Goal: Task Accomplishment & Management: Manage account settings

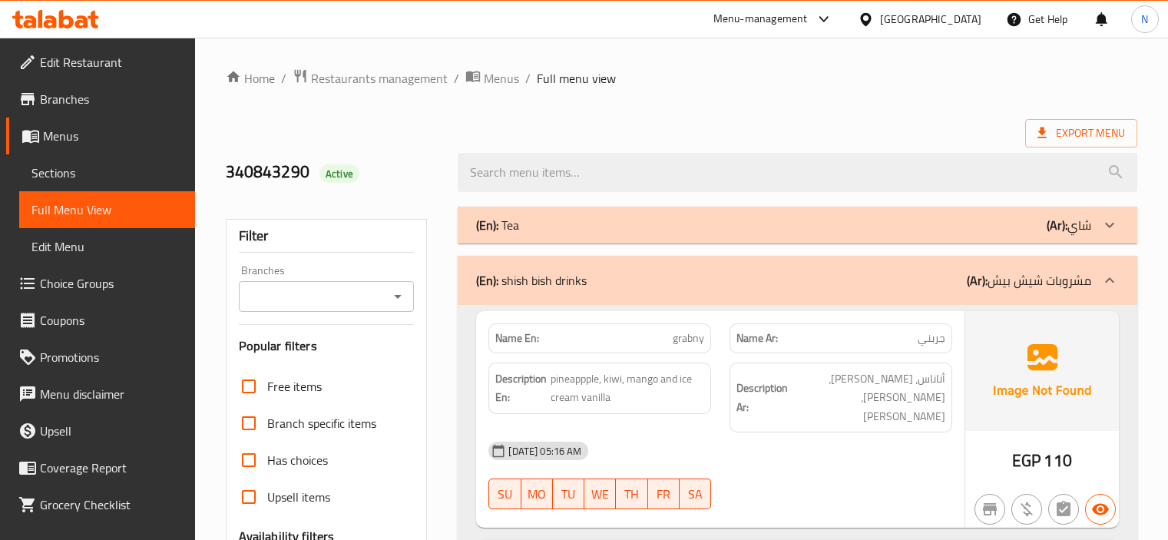
scroll to position [4742, 0]
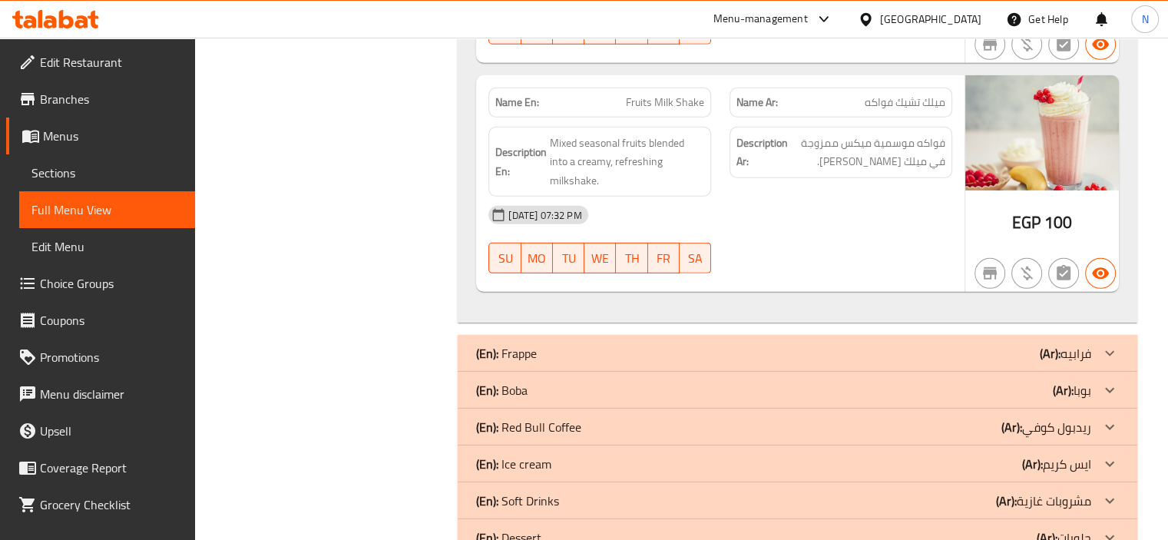
click at [985, 13] on div "[GEOGRAPHIC_DATA]" at bounding box center [919, 19] width 148 height 37
click at [961, 24] on div "[GEOGRAPHIC_DATA]" at bounding box center [930, 19] width 101 height 17
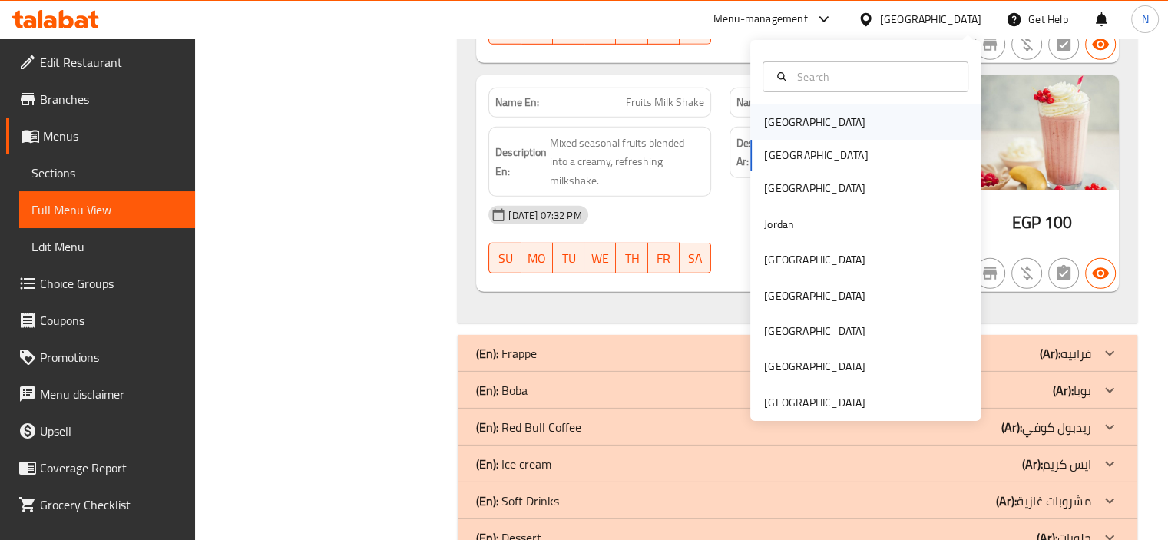
click at [788, 131] on div "[GEOGRAPHIC_DATA]" at bounding box center [815, 121] width 126 height 35
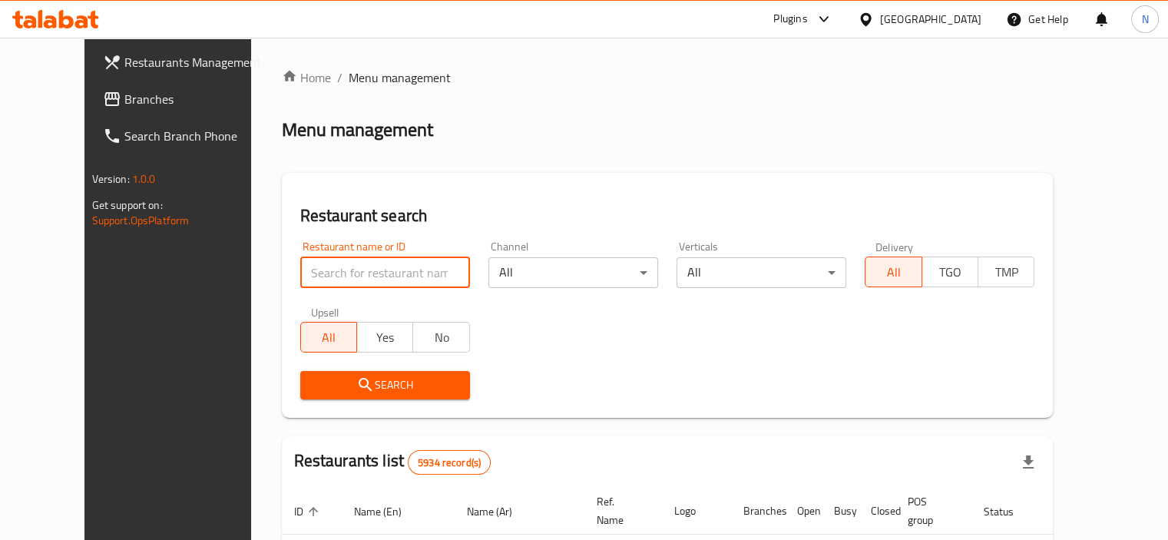
click at [352, 272] on input "search" at bounding box center [385, 272] width 170 height 31
paste input "Nelly Pastries And Broasted"
click button "Search" at bounding box center [385, 385] width 170 height 28
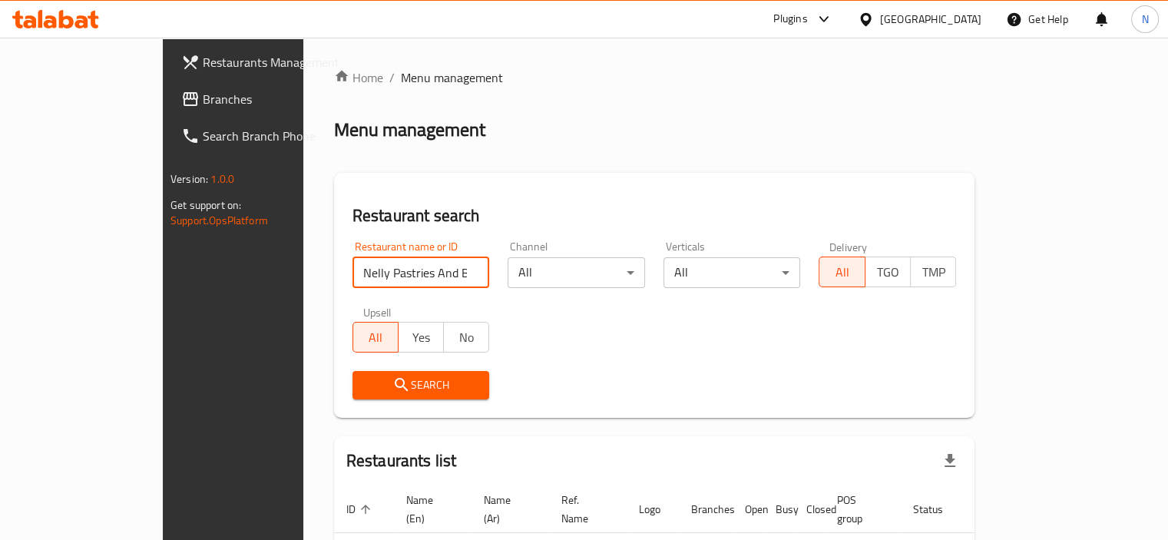
type input "Nelly Pastries And Broas"
click button "Search" at bounding box center [420, 385] width 137 height 28
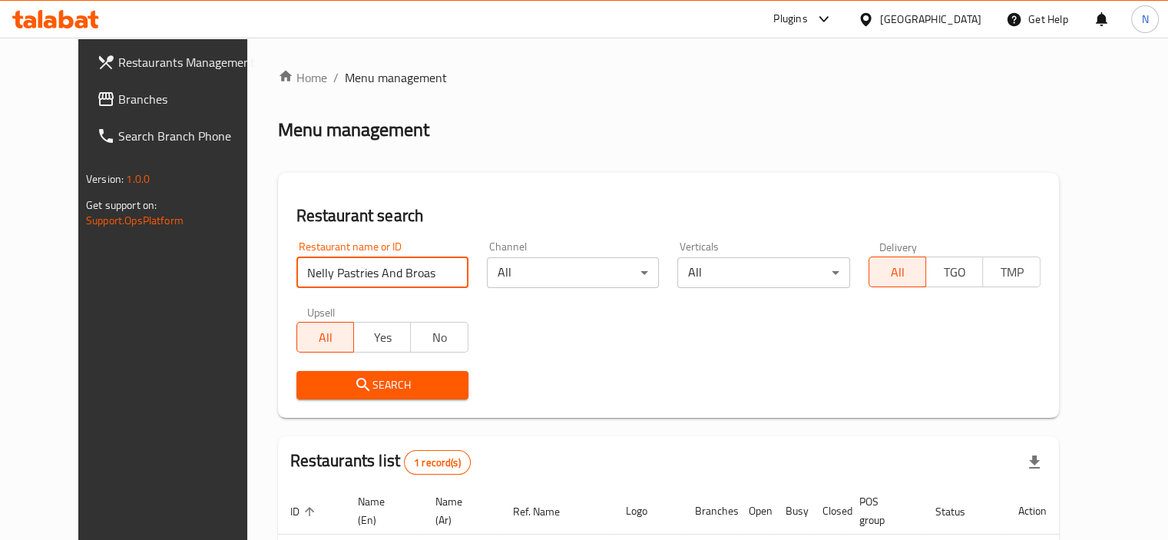
click at [614, 437] on div "Restaurants list 1 record(s)" at bounding box center [668, 462] width 781 height 52
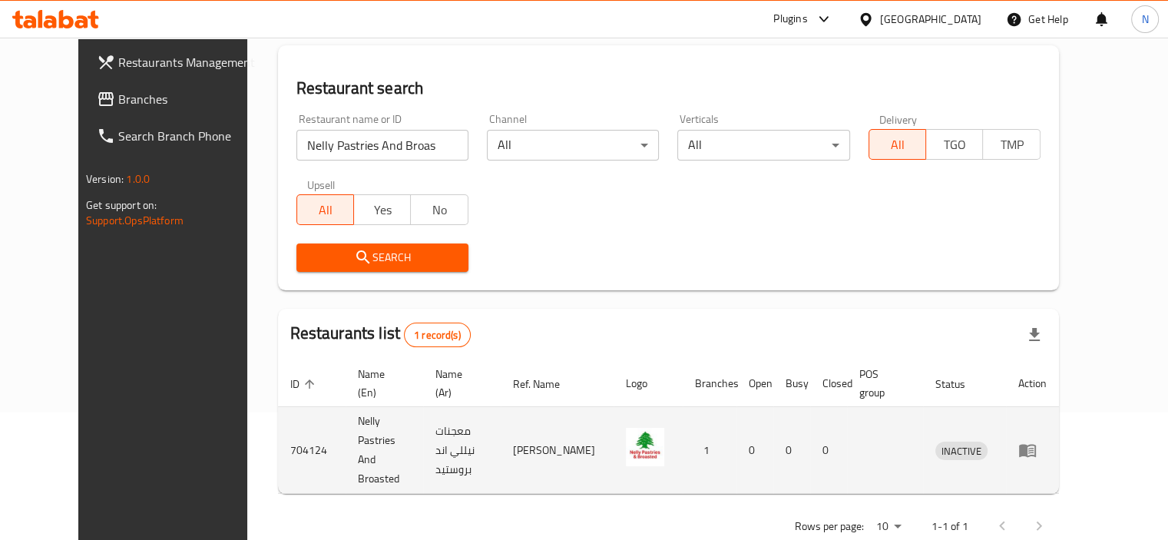
scroll to position [132, 0]
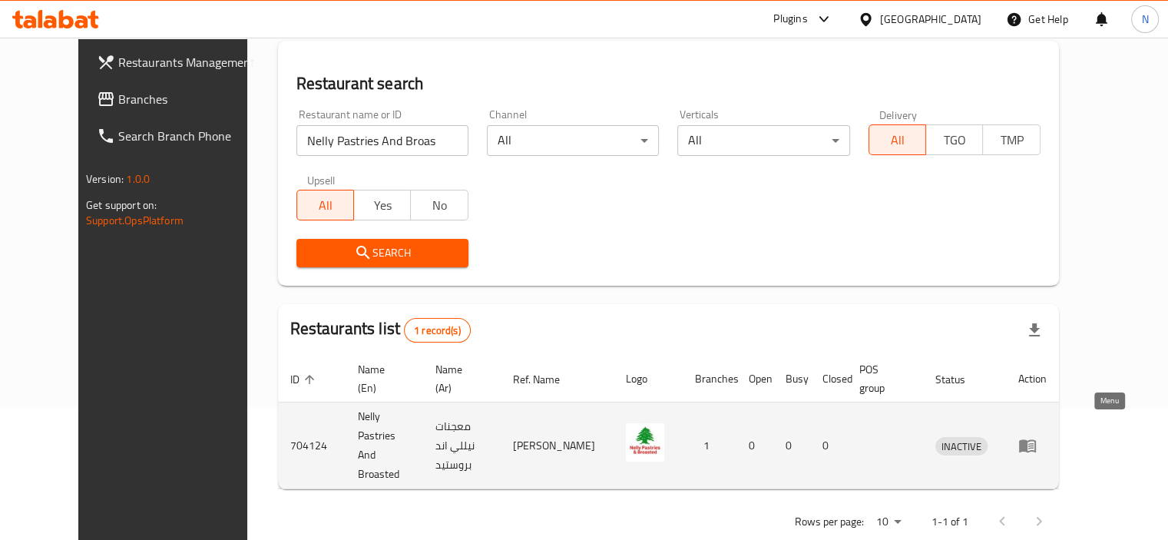
click at [1037, 436] on icon "enhanced table" at bounding box center [1027, 445] width 18 height 18
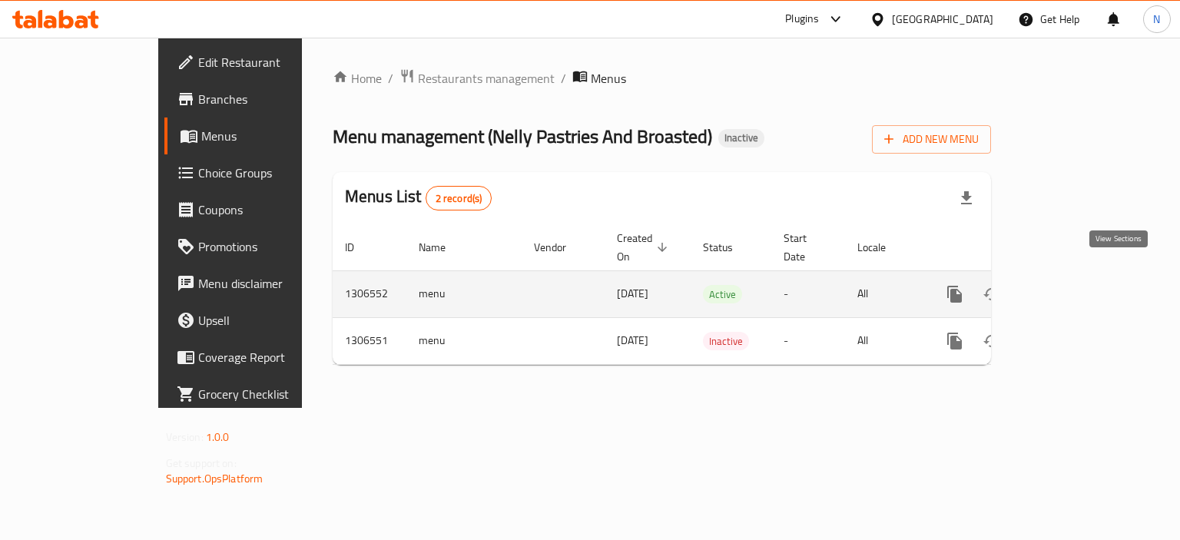
click at [1084, 276] on link "enhanced table" at bounding box center [1065, 294] width 37 height 37
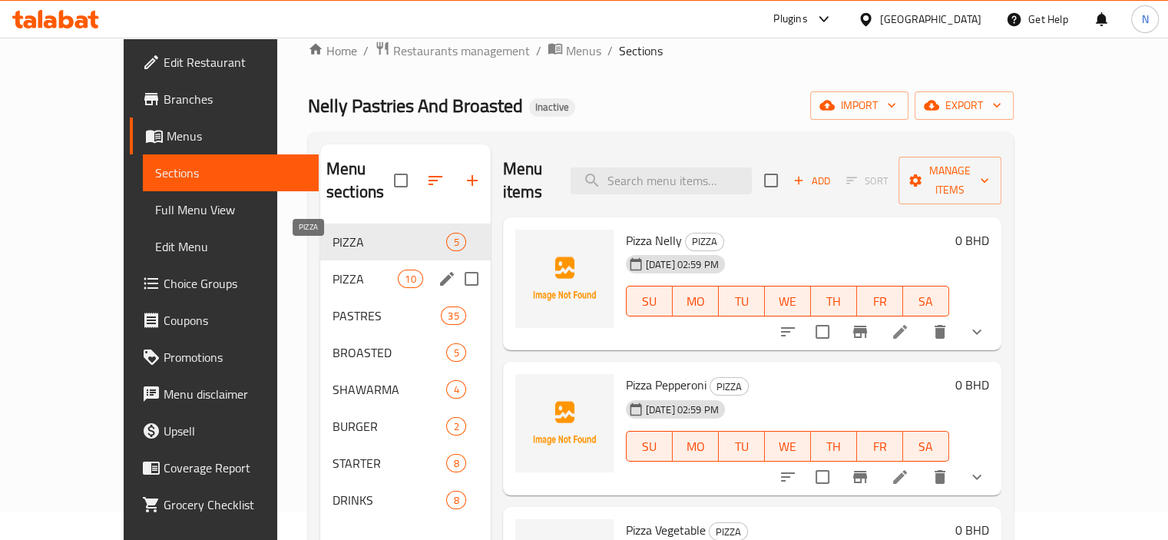
scroll to position [31, 0]
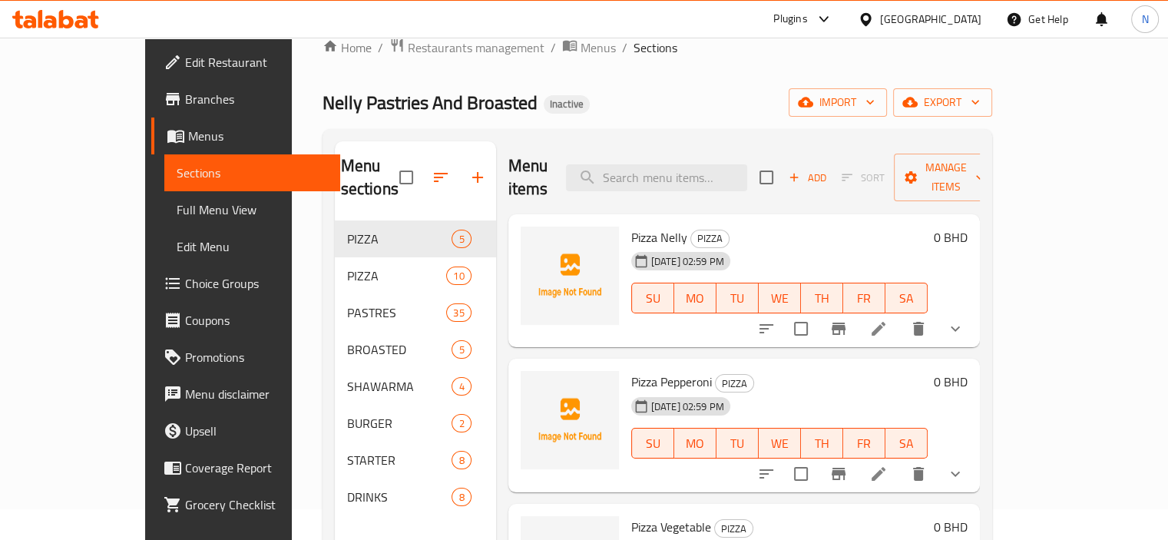
click at [292, 303] on div "Home / Restaurants management / Menus / Sections Nelly Pastries And Broasted In…" at bounding box center [657, 365] width 731 height 717
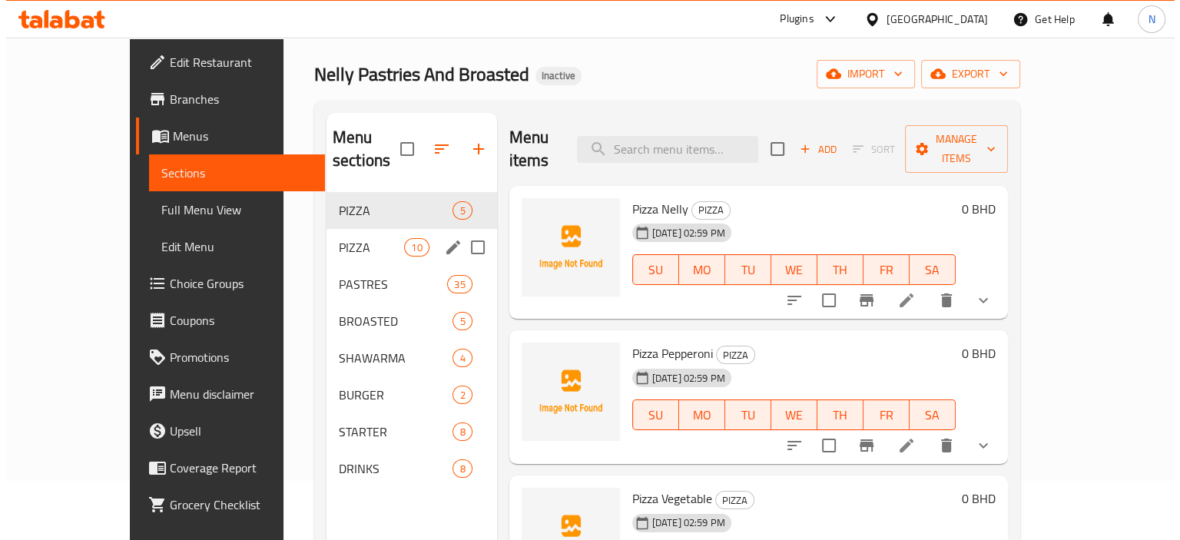
scroll to position [61, 0]
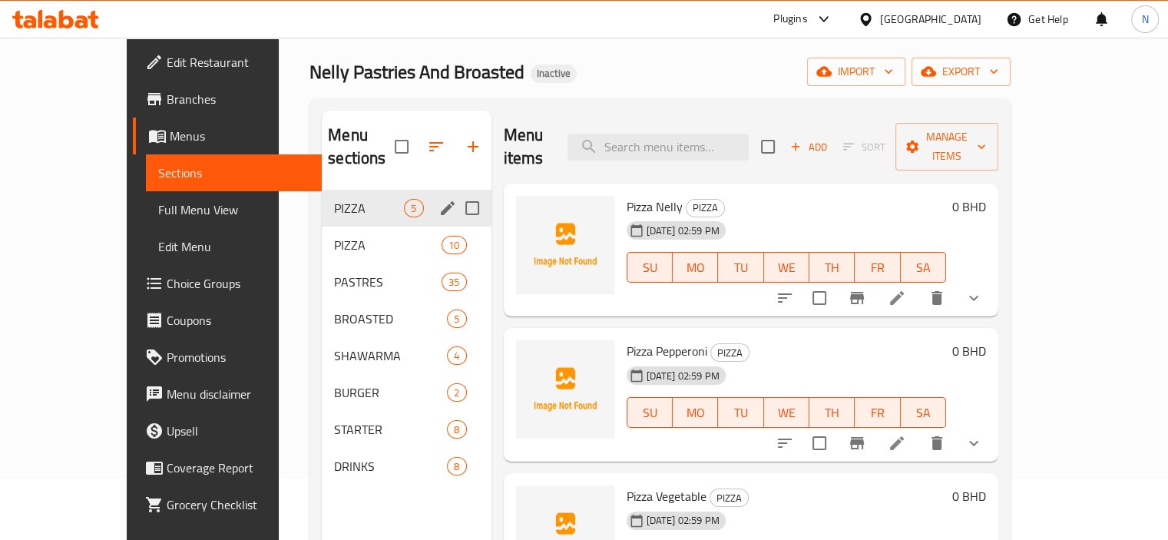
click at [456, 192] on input "Menu sections" at bounding box center [472, 208] width 32 height 32
checkbox input "true"
click at [986, 129] on span "Manage items" at bounding box center [947, 146] width 78 height 38
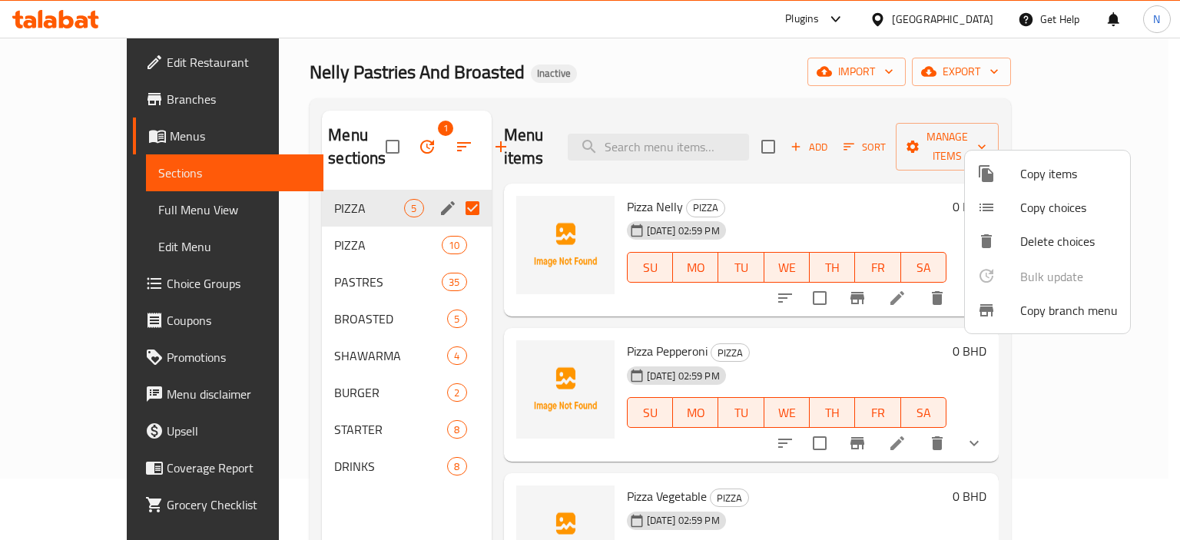
click at [1020, 176] on span "Copy items" at bounding box center [1069, 173] width 98 height 18
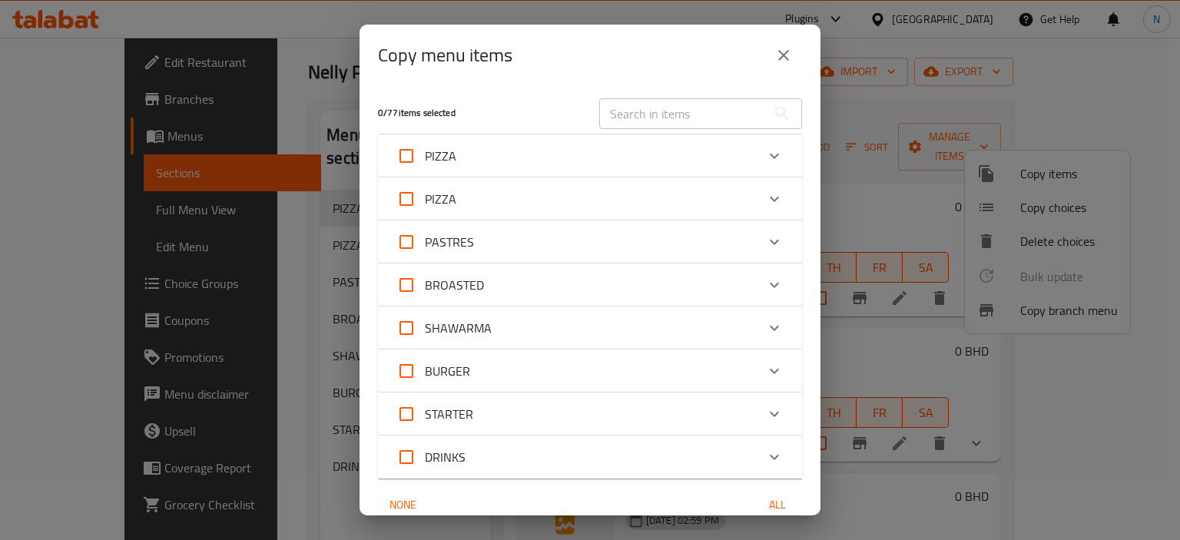
click at [607, 135] on div "PIZZA" at bounding box center [590, 155] width 424 height 43
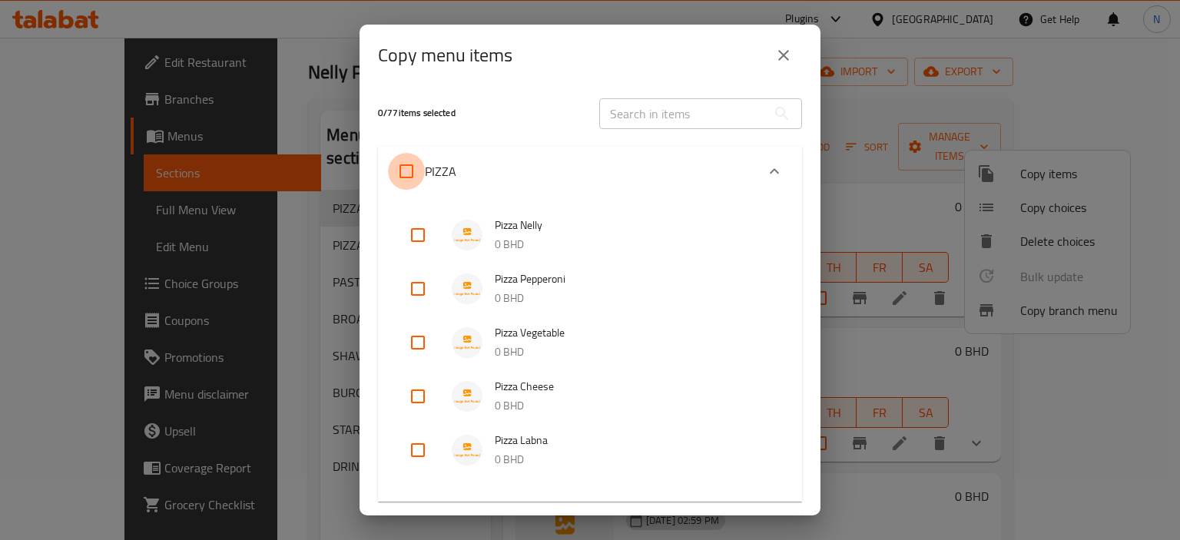
click at [422, 174] on input "PIZZA" at bounding box center [406, 171] width 37 height 37
checkbox input "true"
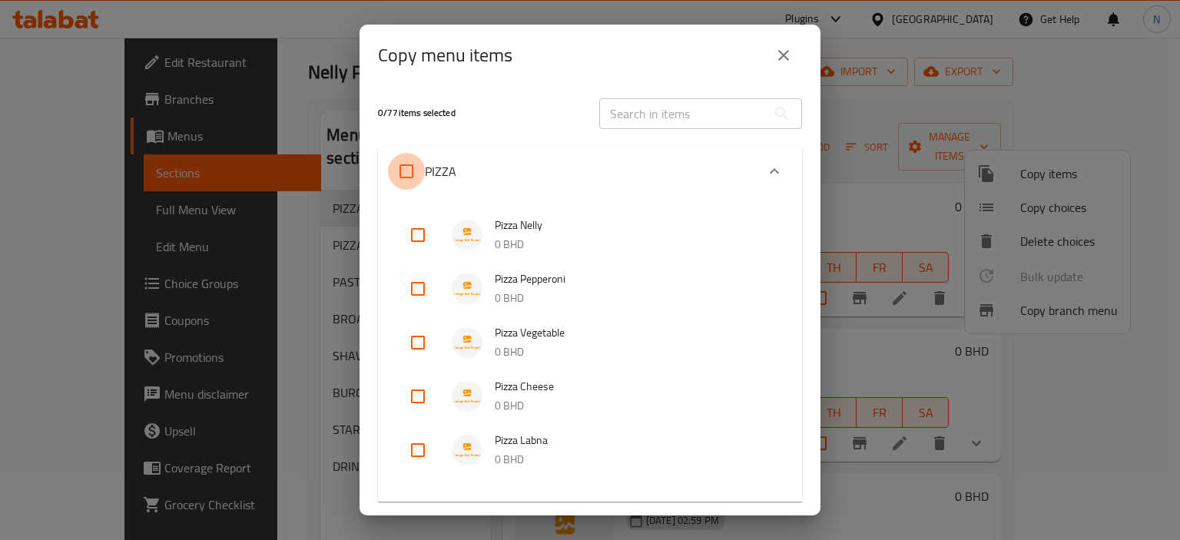
checkbox input "true"
drag, startPoint x: 820, startPoint y: 241, endPoint x: 806, endPoint y: 296, distance: 57.0
click at [806, 296] on div "Copy menu items 5 / 77 items selected ​ PIZZA Pizza Nelly 0 BHD Pizza Pepperoni…" at bounding box center [590, 270] width 1180 height 540
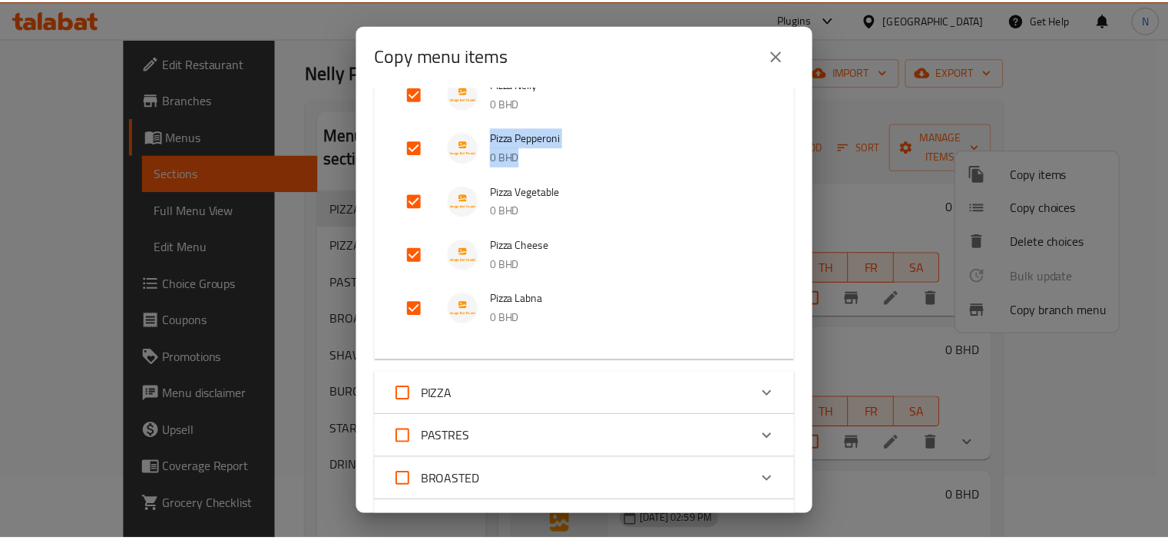
scroll to position [521, 0]
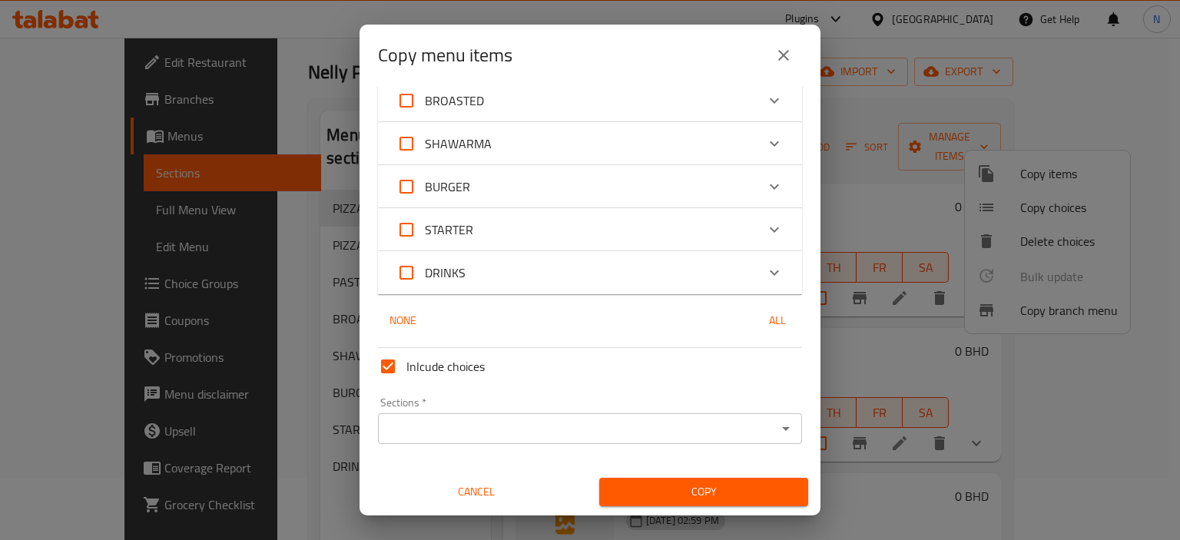
click at [503, 438] on input "Sections   *" at bounding box center [576, 429] width 389 height 22
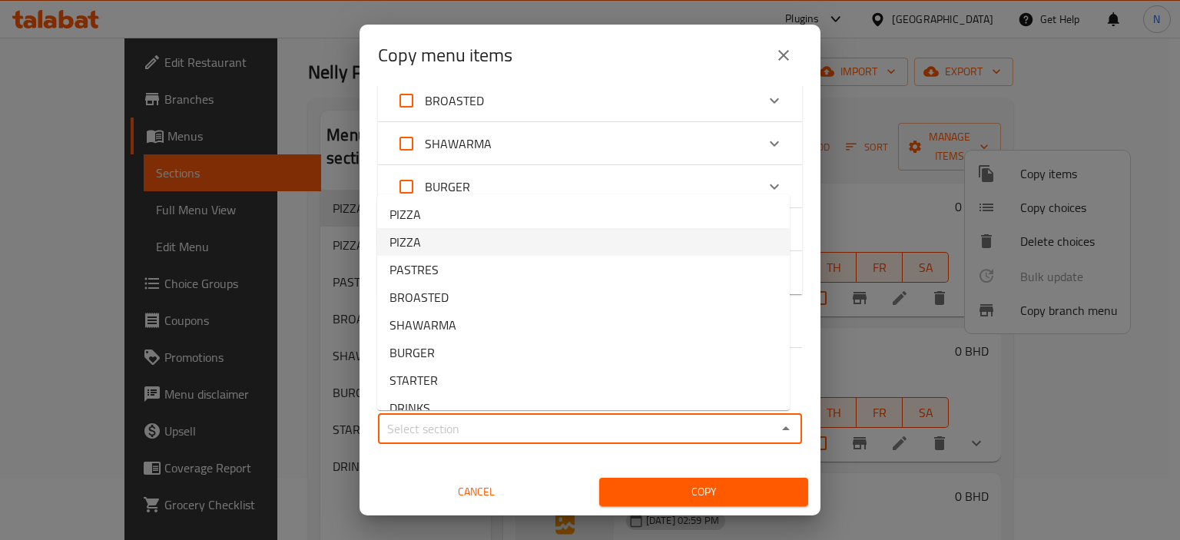
click at [427, 240] on li "PIZZA" at bounding box center [583, 242] width 412 height 28
type input "PIZZA"
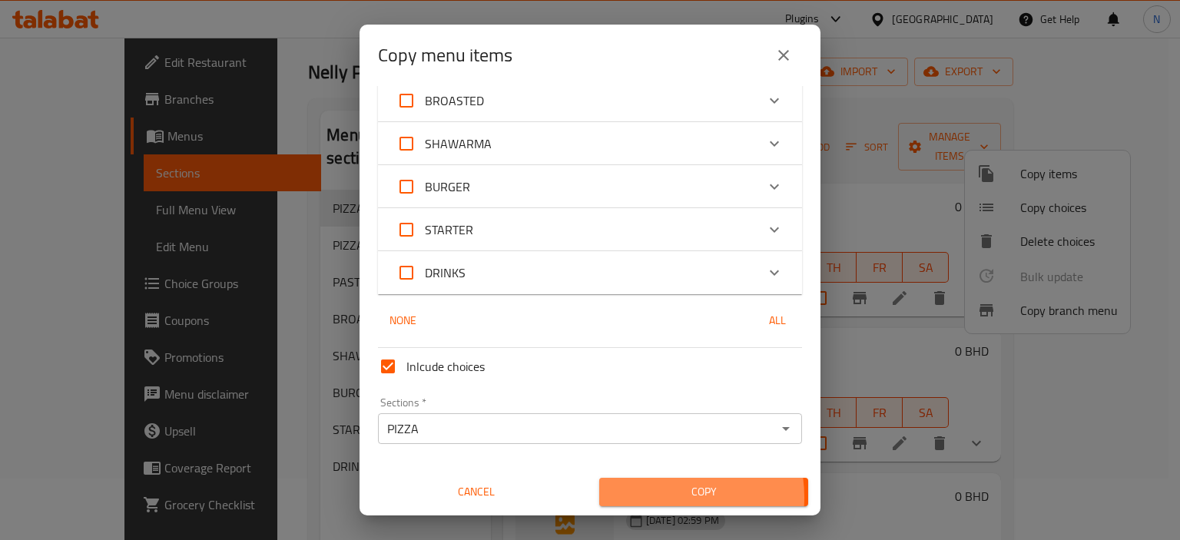
click at [647, 497] on span "Copy" at bounding box center [703, 491] width 184 height 19
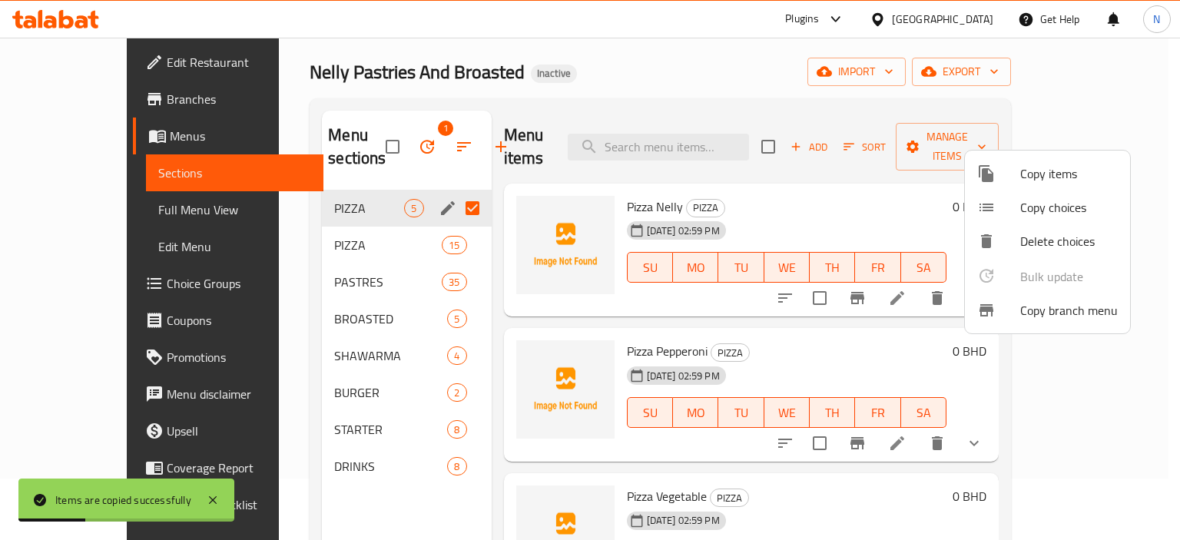
click at [367, 143] on div at bounding box center [590, 270] width 1180 height 540
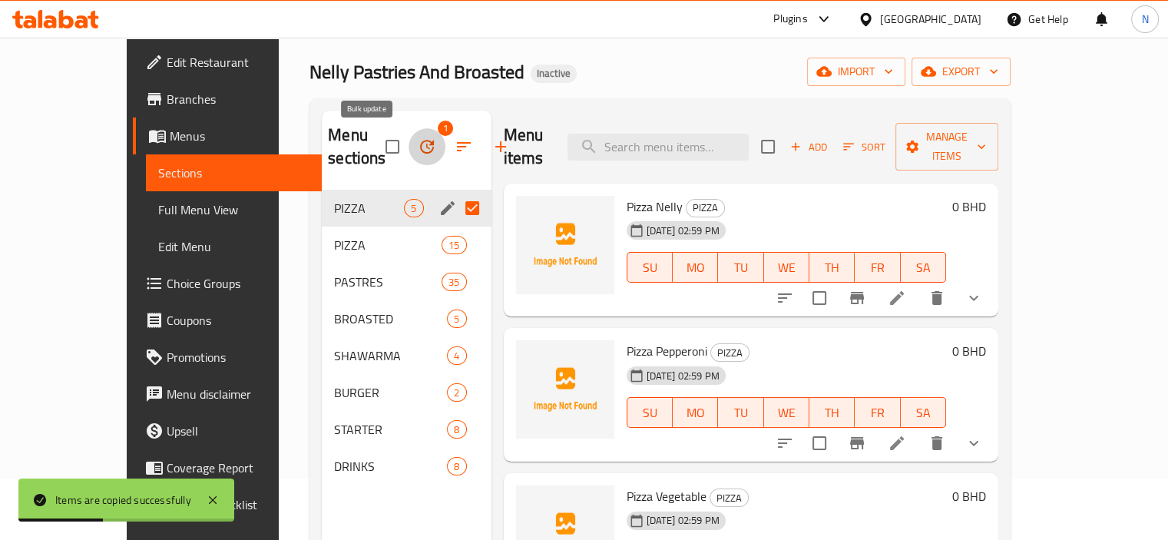
click at [420, 143] on icon "button" at bounding box center [427, 147] width 14 height 14
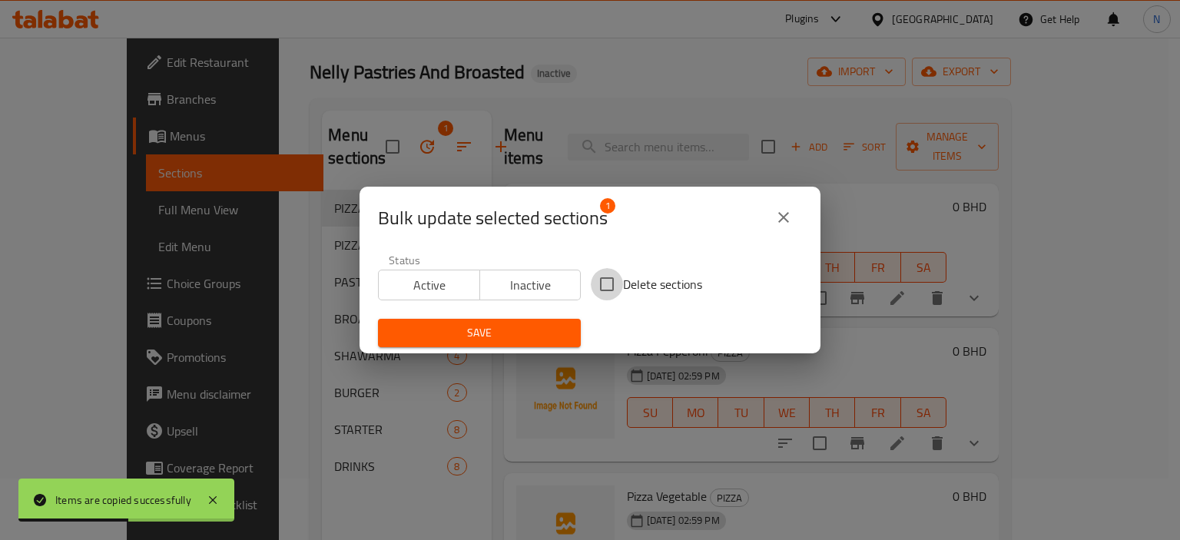
click at [596, 273] on input "Delete sections" at bounding box center [607, 284] width 32 height 32
checkbox input "true"
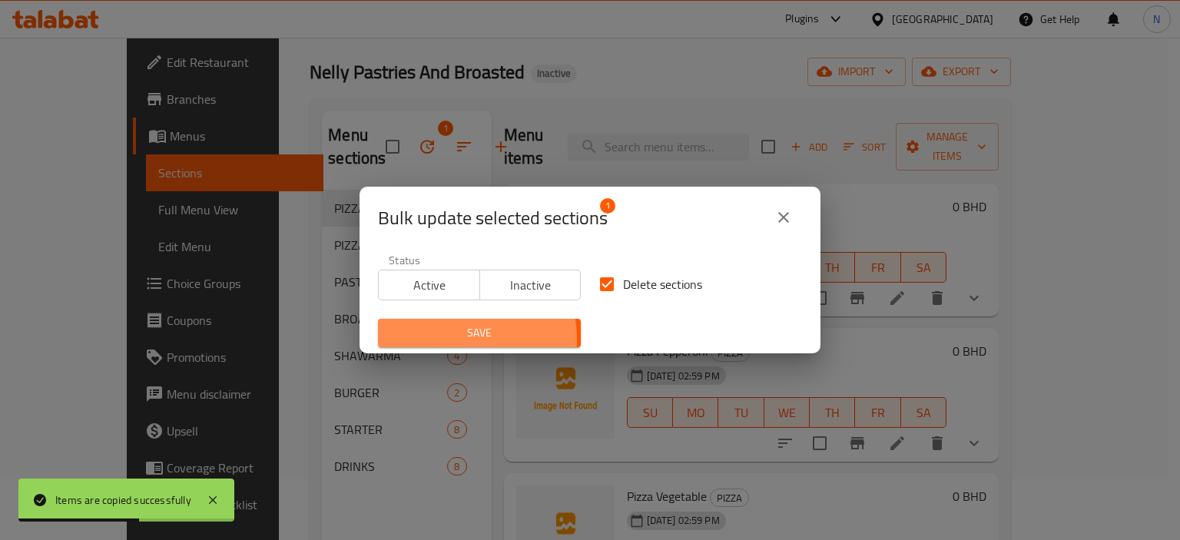
click at [465, 338] on span "Save" at bounding box center [479, 332] width 178 height 19
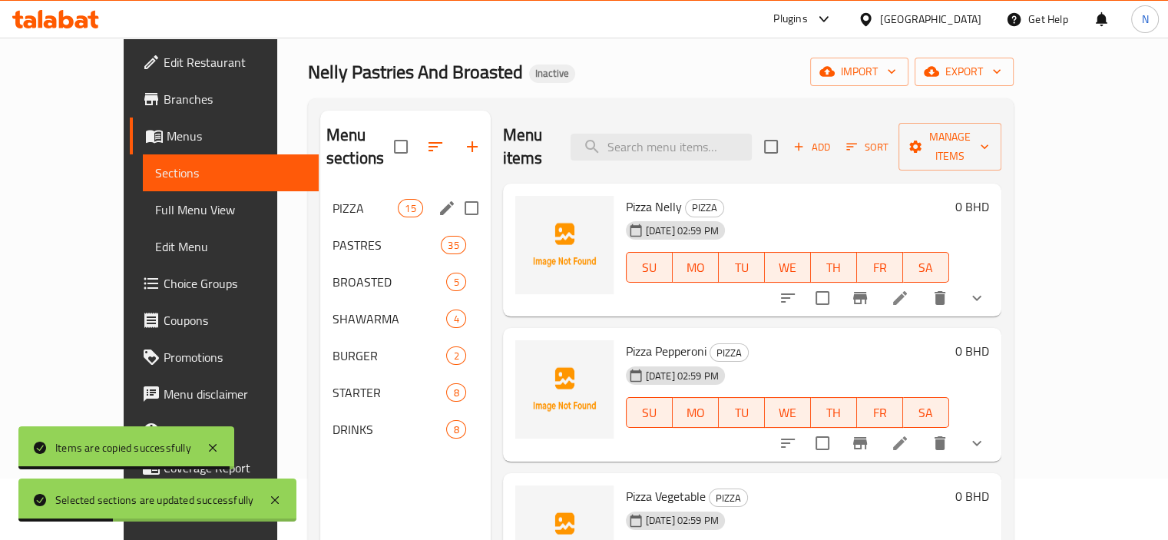
click at [334, 190] on div "PIZZA 15" at bounding box center [405, 208] width 170 height 37
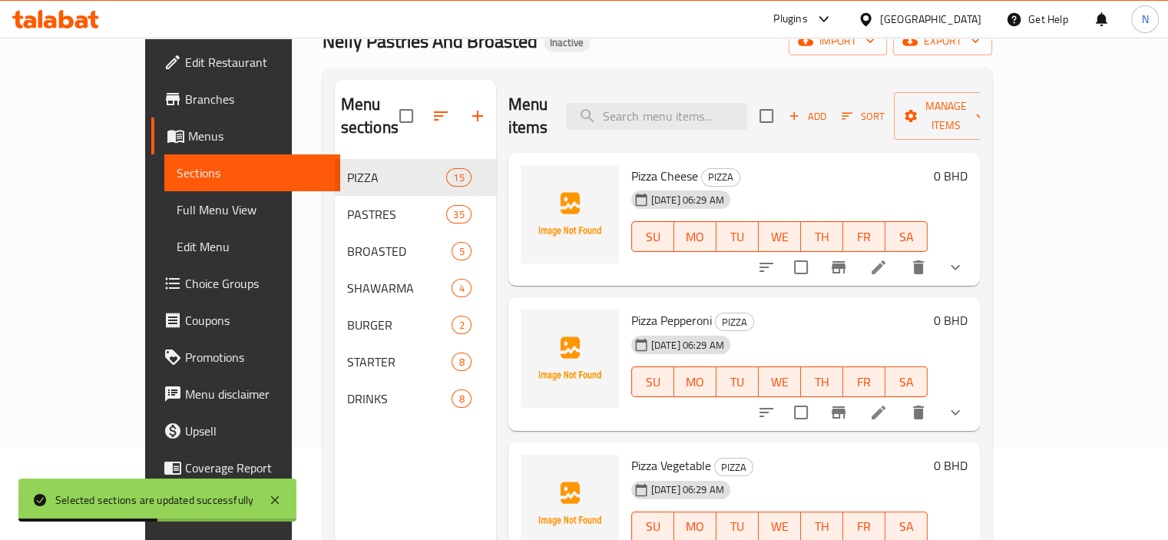
scroll to position [215, 0]
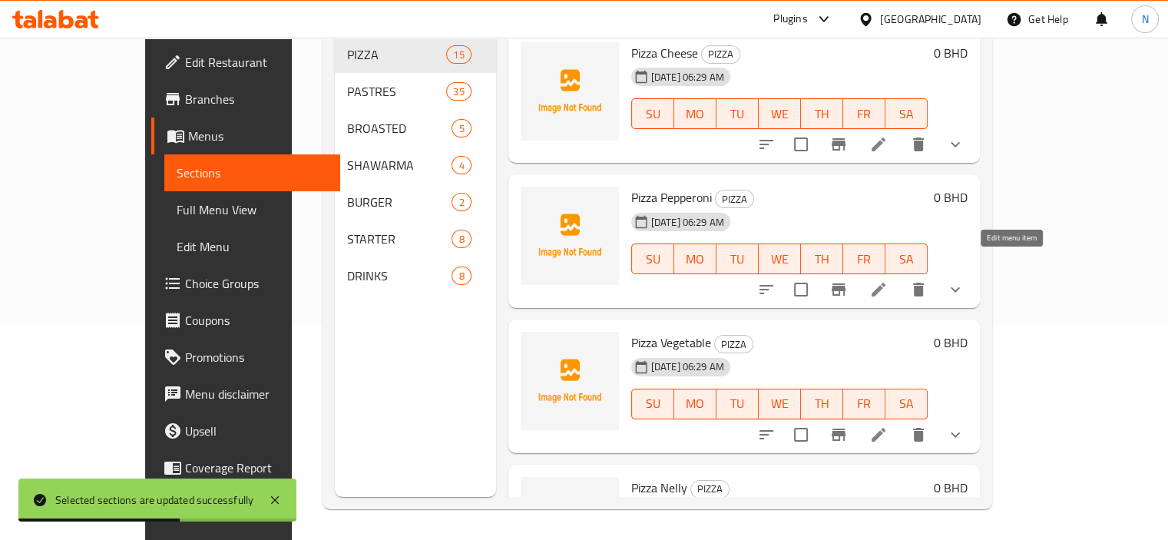
click at [888, 280] on icon at bounding box center [878, 289] width 18 height 18
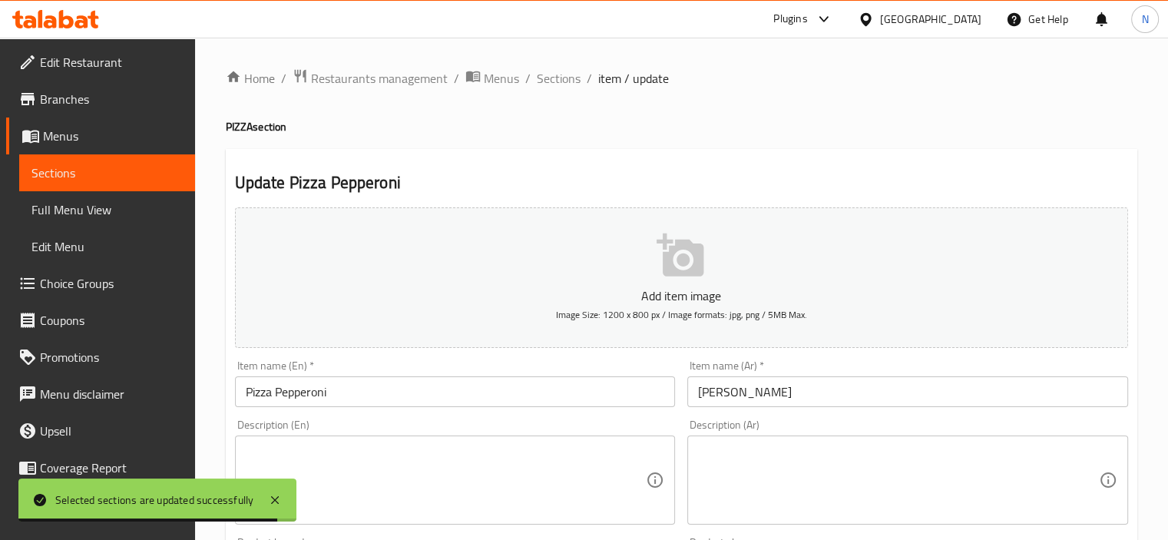
click at [591, 126] on h4 "PIZZA section" at bounding box center [682, 126] width 912 height 15
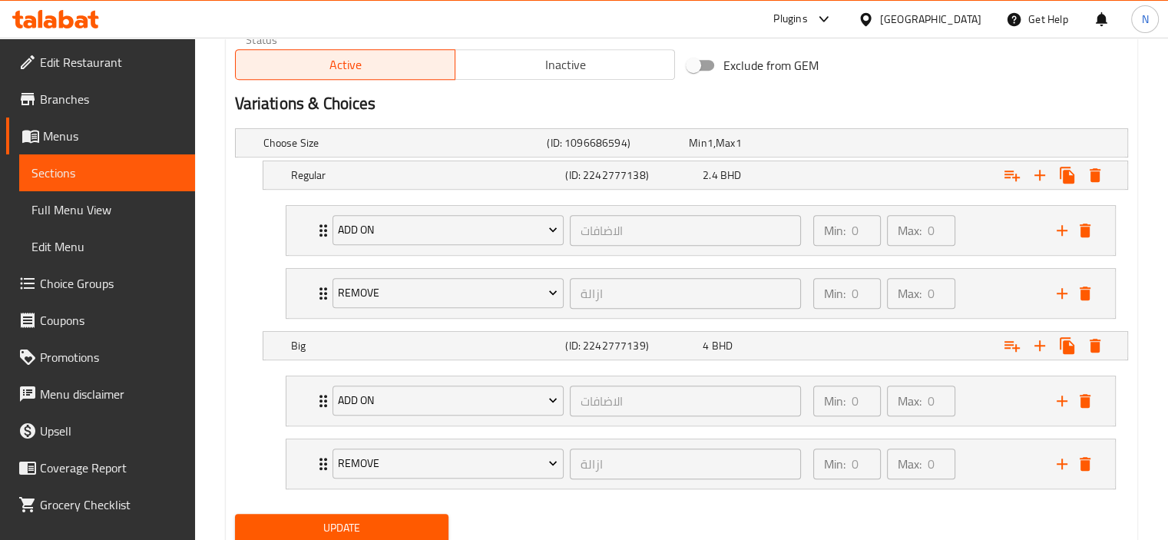
scroll to position [782, 0]
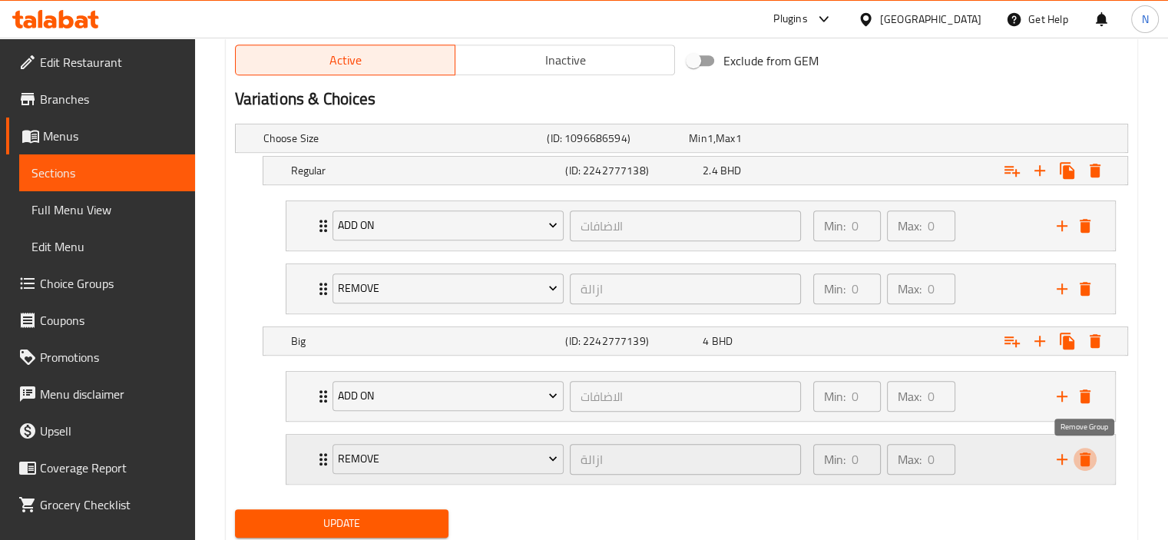
click at [1091, 455] on icon "delete" at bounding box center [1085, 459] width 18 height 18
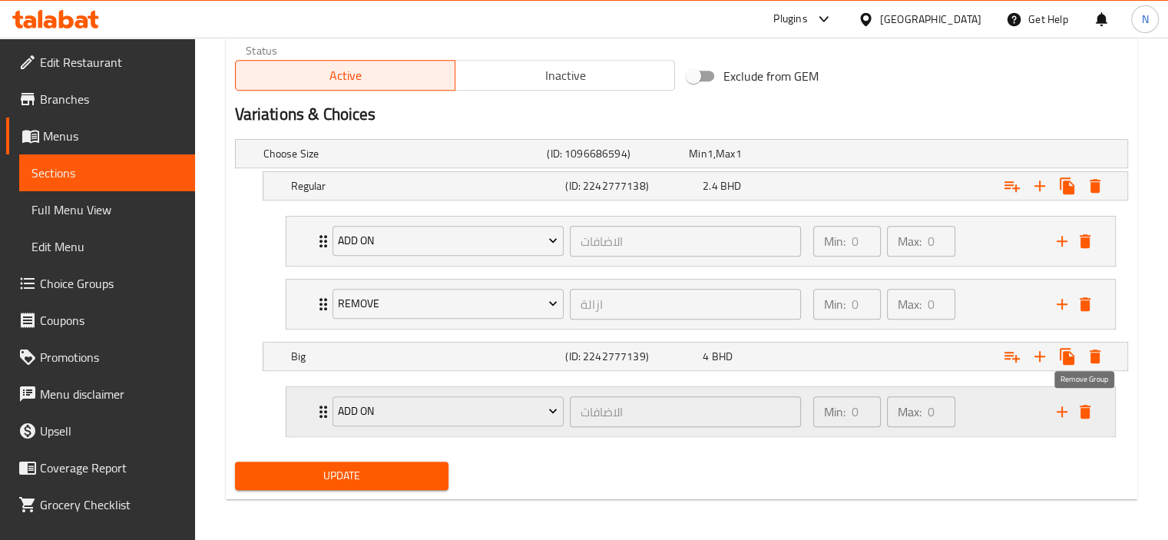
click at [1087, 405] on icon "delete" at bounding box center [1085, 412] width 11 height 14
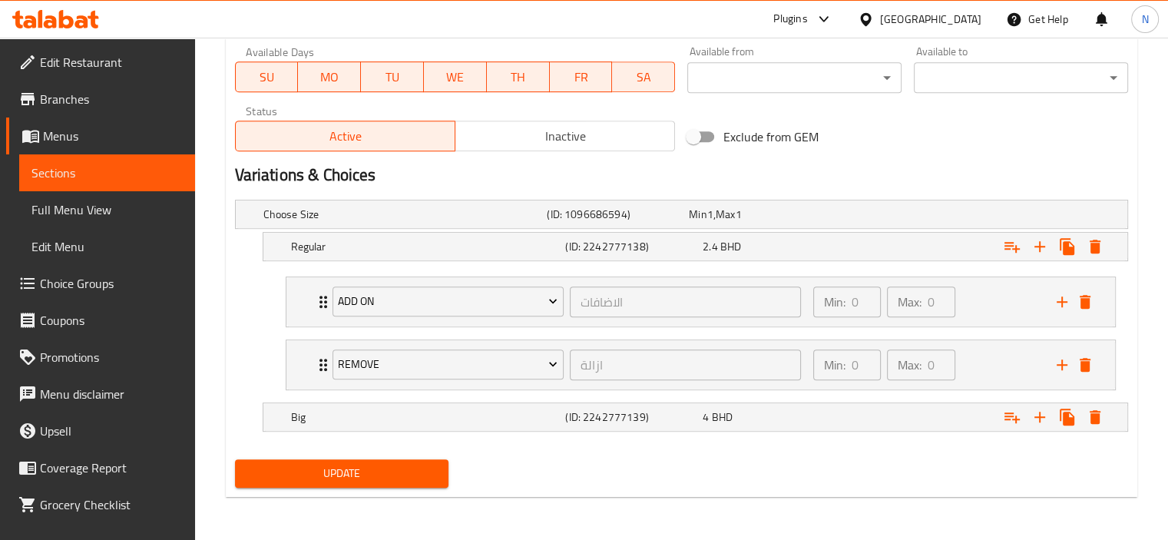
scroll to position [703, 0]
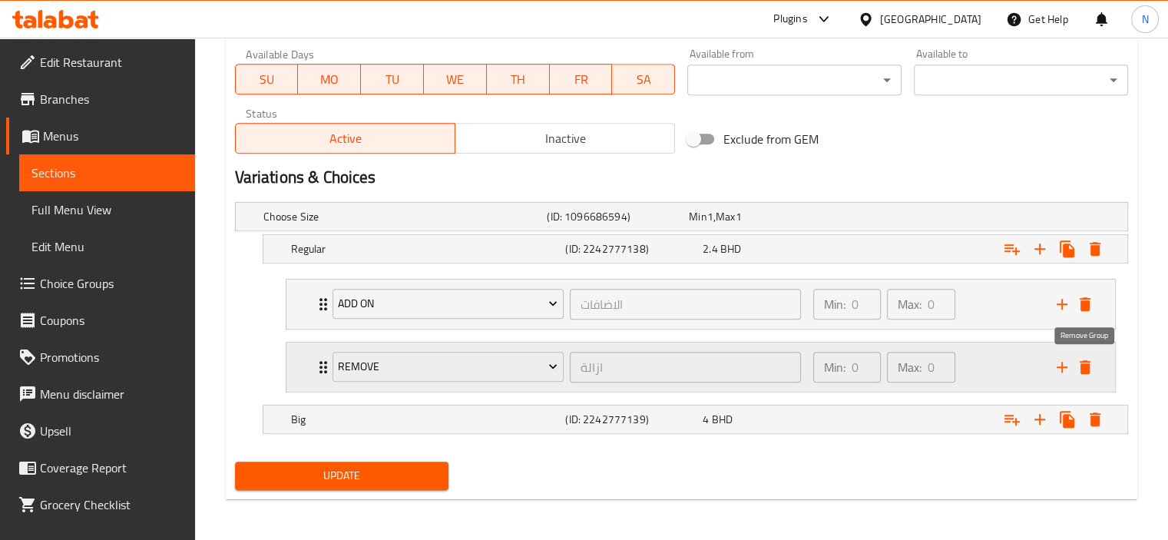
click at [1085, 362] on icon "delete" at bounding box center [1085, 367] width 11 height 14
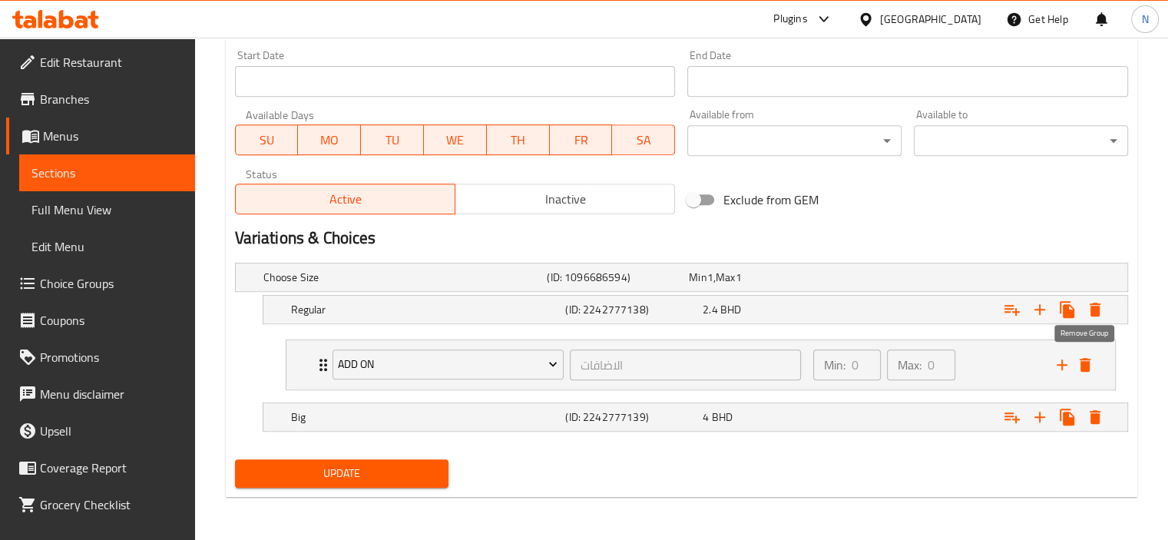
scroll to position [641, 0]
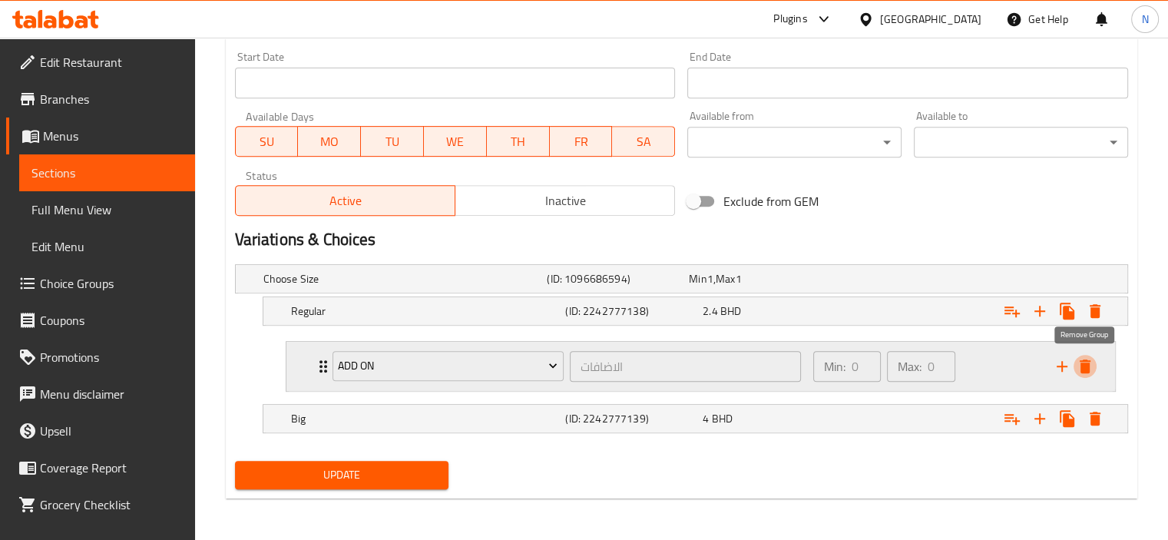
click at [1087, 364] on icon "delete" at bounding box center [1085, 366] width 11 height 14
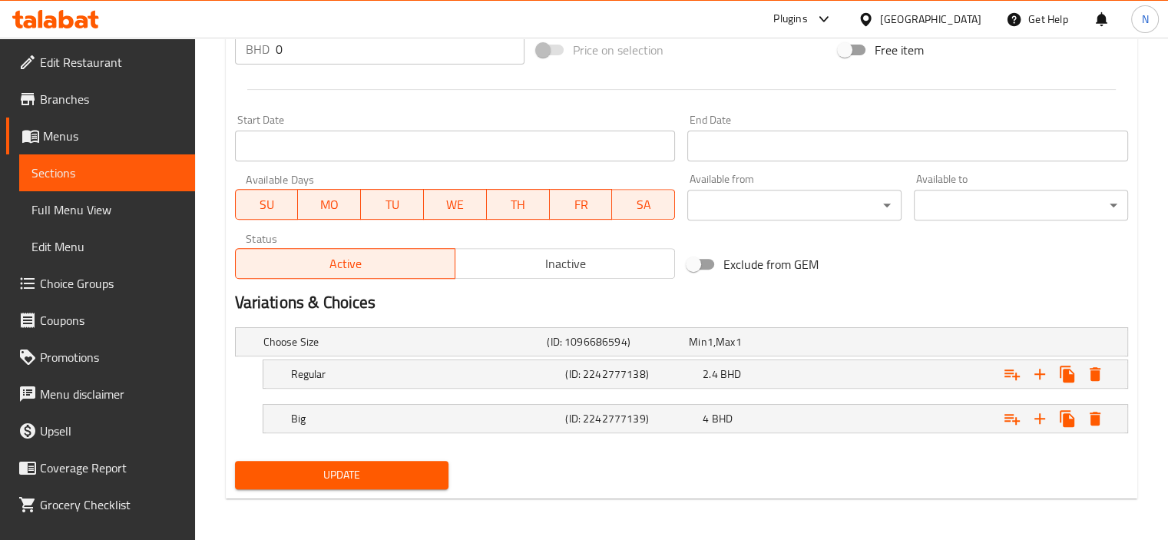
click at [217, 390] on div "Home / Restaurants management / Menus / Sections / item / update PIZZA section …" at bounding box center [681, 0] width 973 height 1082
click at [291, 349] on h5 "Regular" at bounding box center [402, 341] width 278 height 15
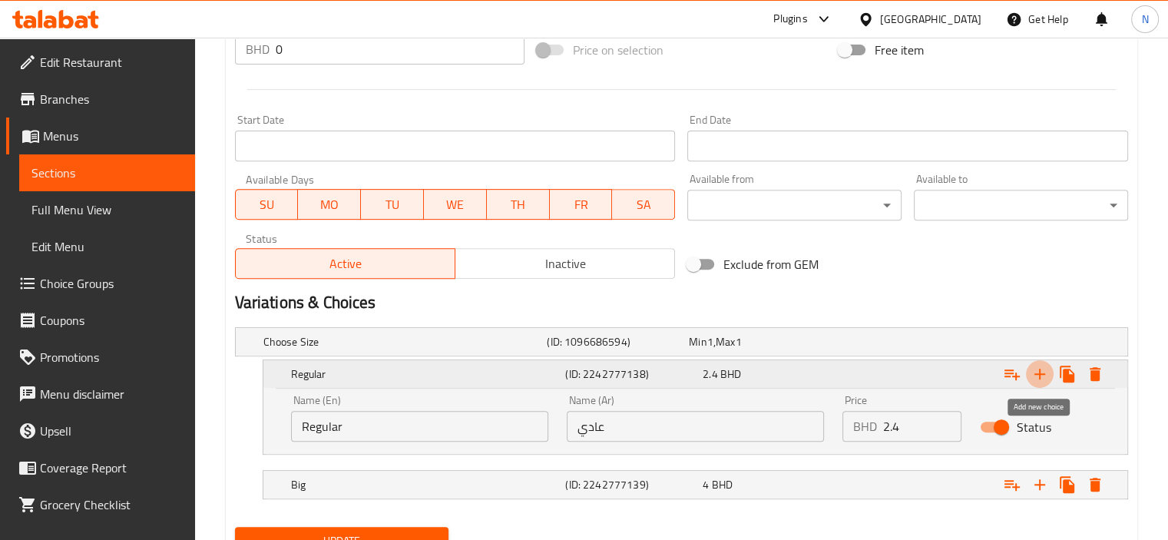
click at [1038, 373] on icon "Expand" at bounding box center [1039, 374] width 11 height 11
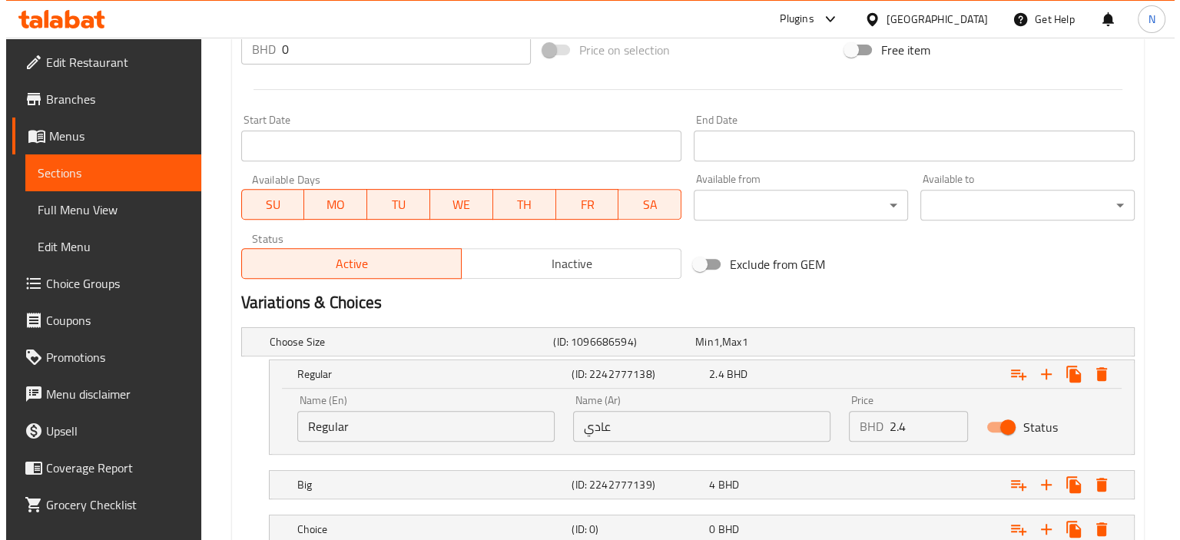
scroll to position [689, 0]
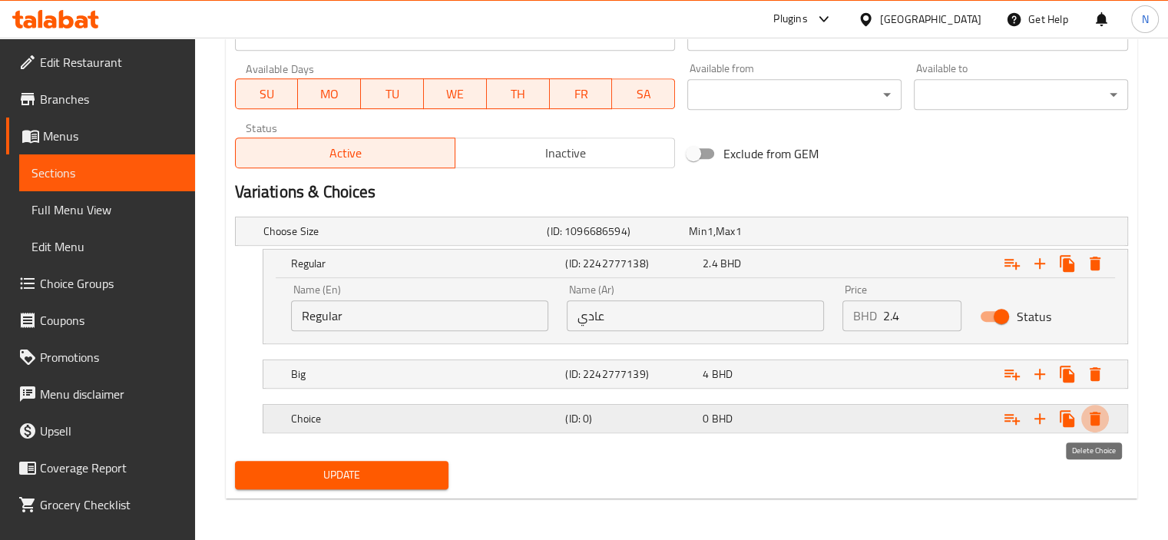
click at [1097, 417] on icon "Expand" at bounding box center [1095, 419] width 11 height 14
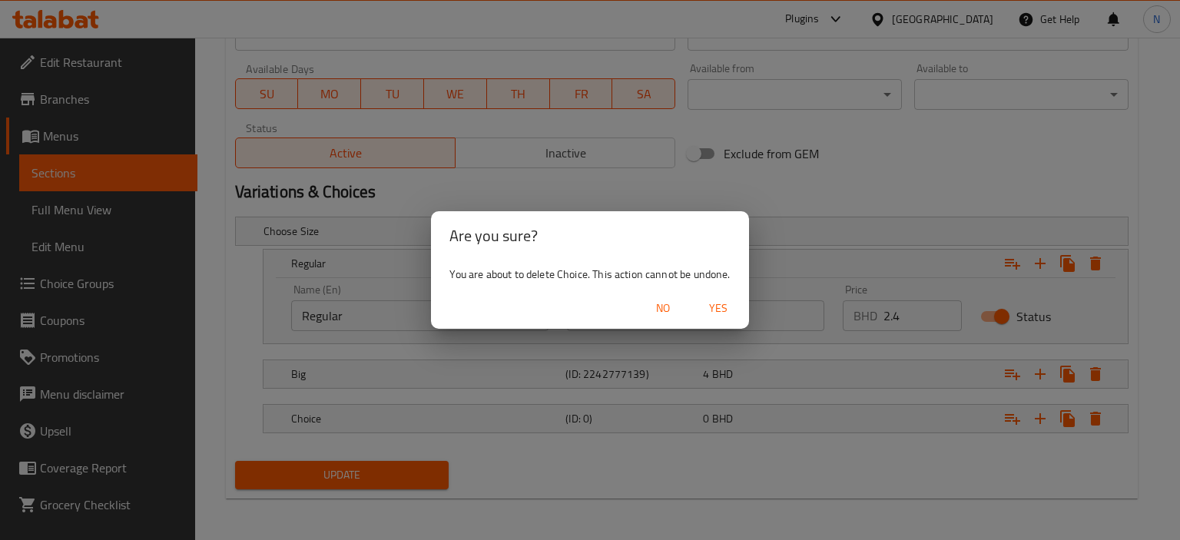
click at [713, 306] on span "Yes" at bounding box center [718, 308] width 37 height 19
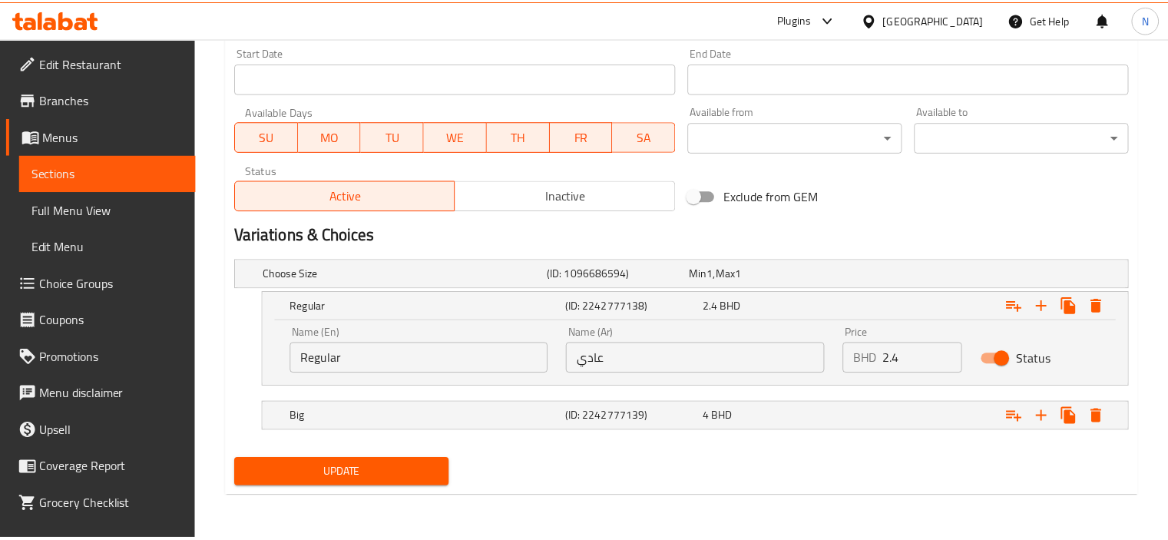
scroll to position [645, 0]
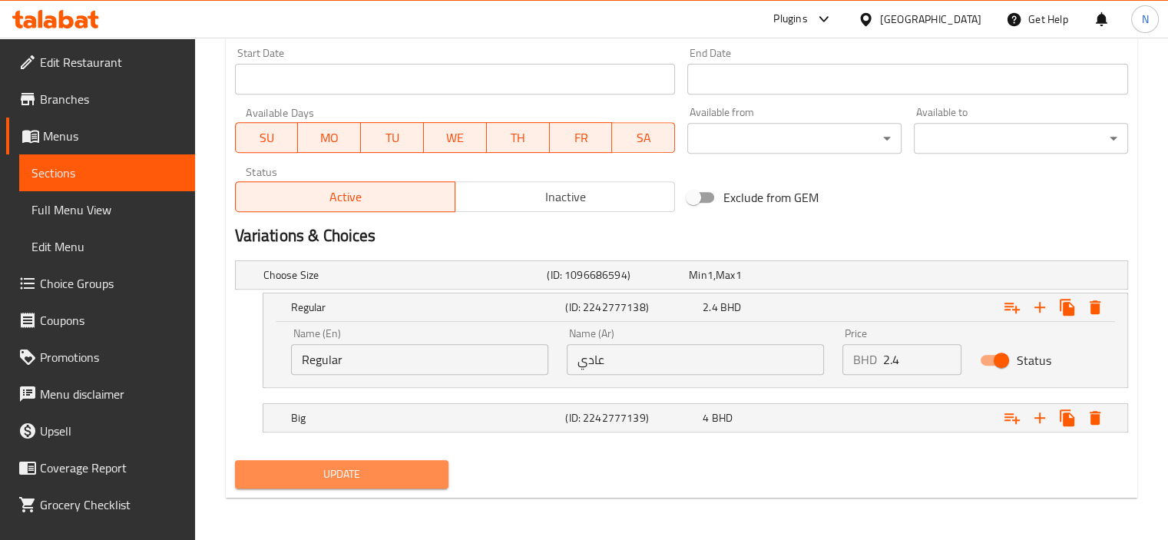
click at [333, 468] on span "Update" at bounding box center [342, 474] width 190 height 19
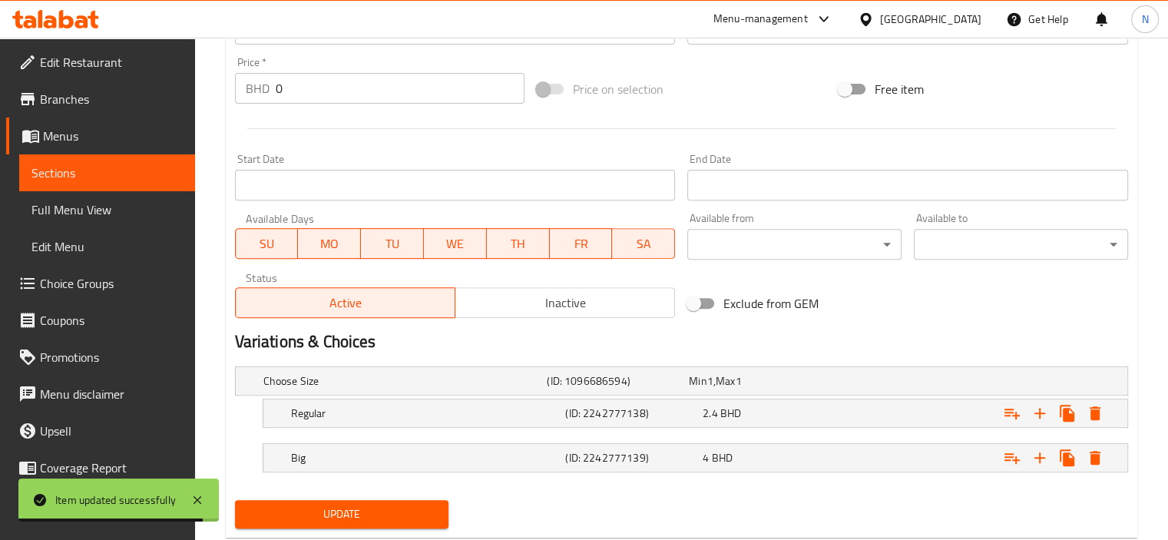
scroll to position [578, 0]
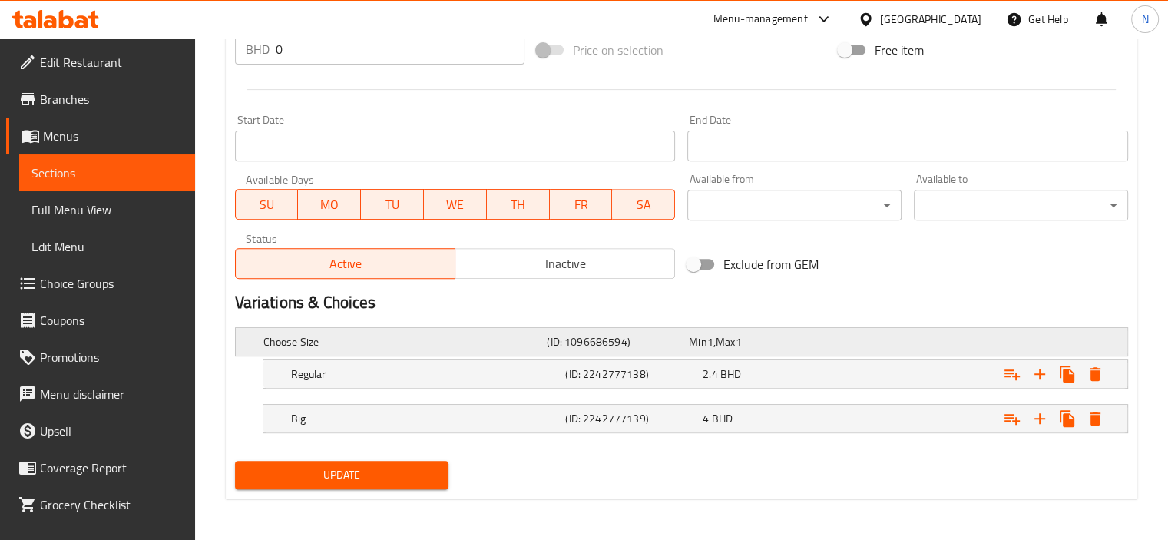
click at [297, 352] on div "Choose Size (ID: 1096686594) Min 1 , Max 1" at bounding box center [686, 342] width 852 height 34
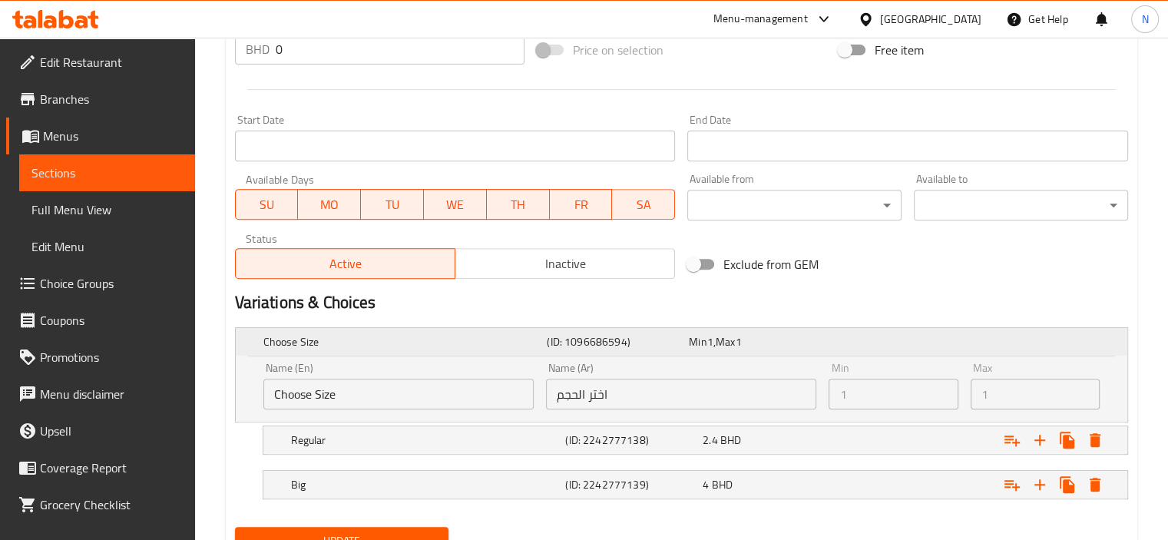
click at [297, 352] on div "Choose Size (ID: 1096686594) Min 1 , Max 1" at bounding box center [686, 342] width 852 height 34
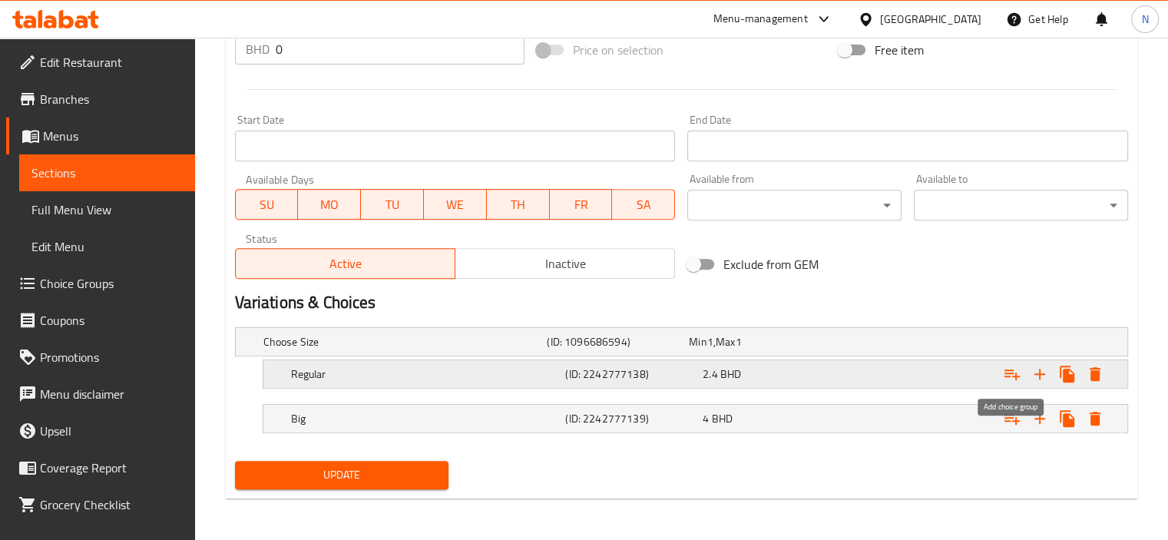
click at [1021, 371] on button "Expand" at bounding box center [1012, 374] width 28 height 28
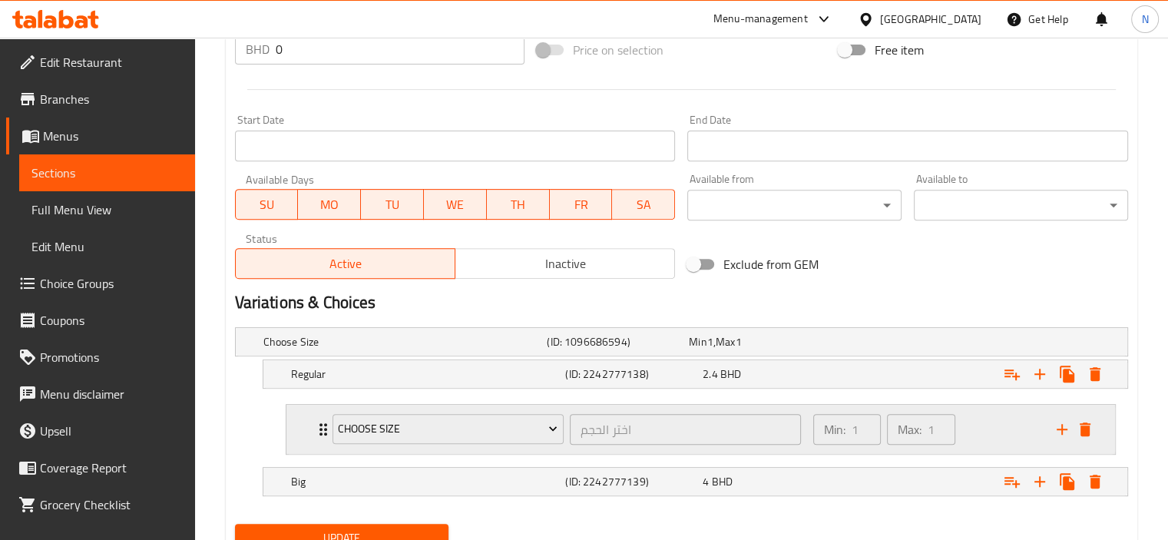
click at [316, 435] on icon "Expand" at bounding box center [323, 429] width 18 height 18
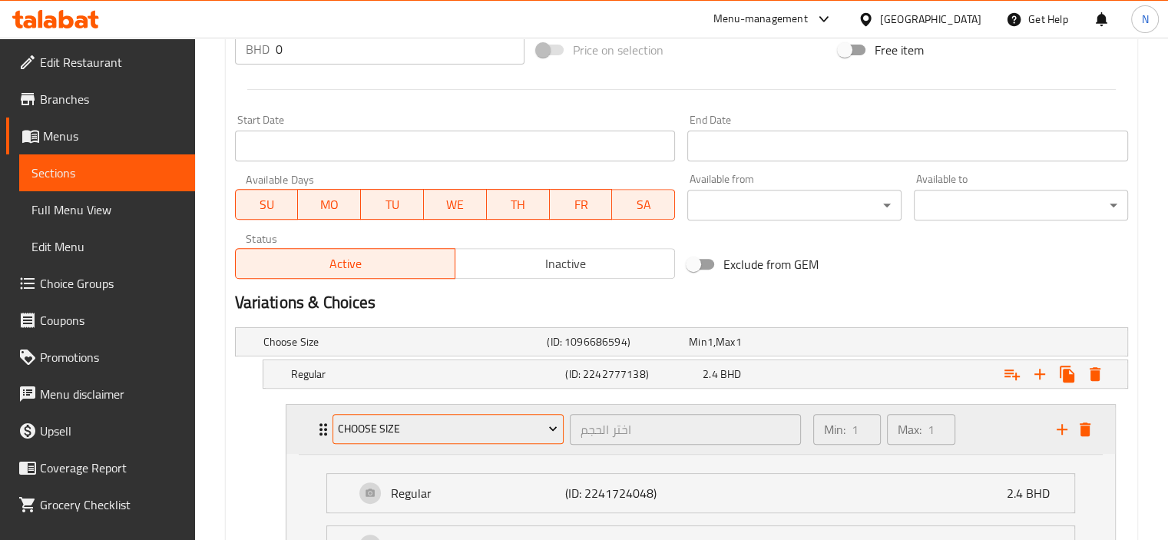
click at [345, 429] on span "Choose Size" at bounding box center [448, 428] width 220 height 19
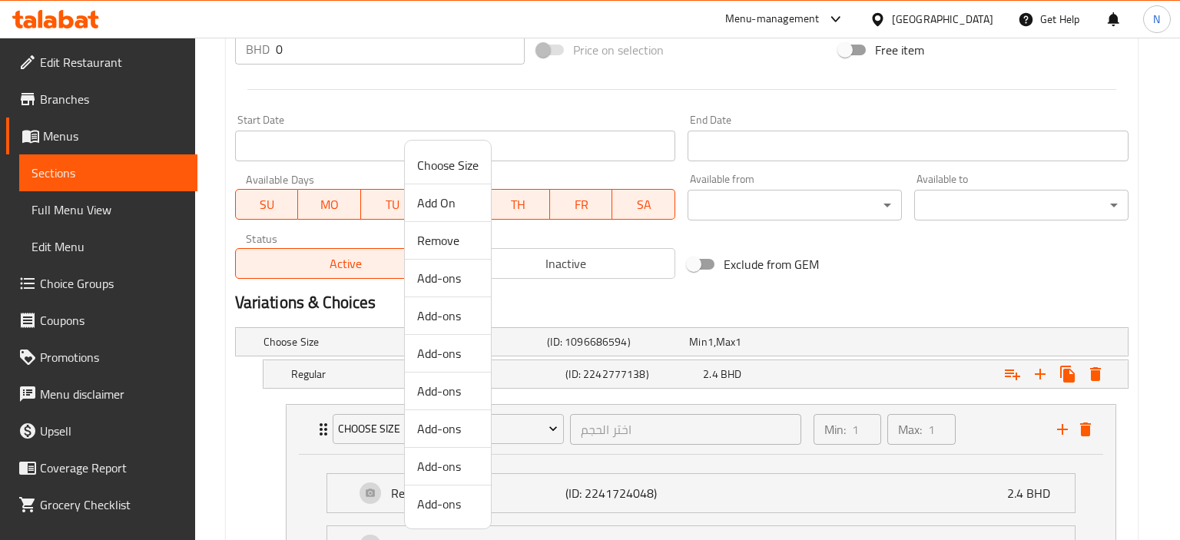
click at [438, 199] on span "Add On" at bounding box center [447, 203] width 61 height 18
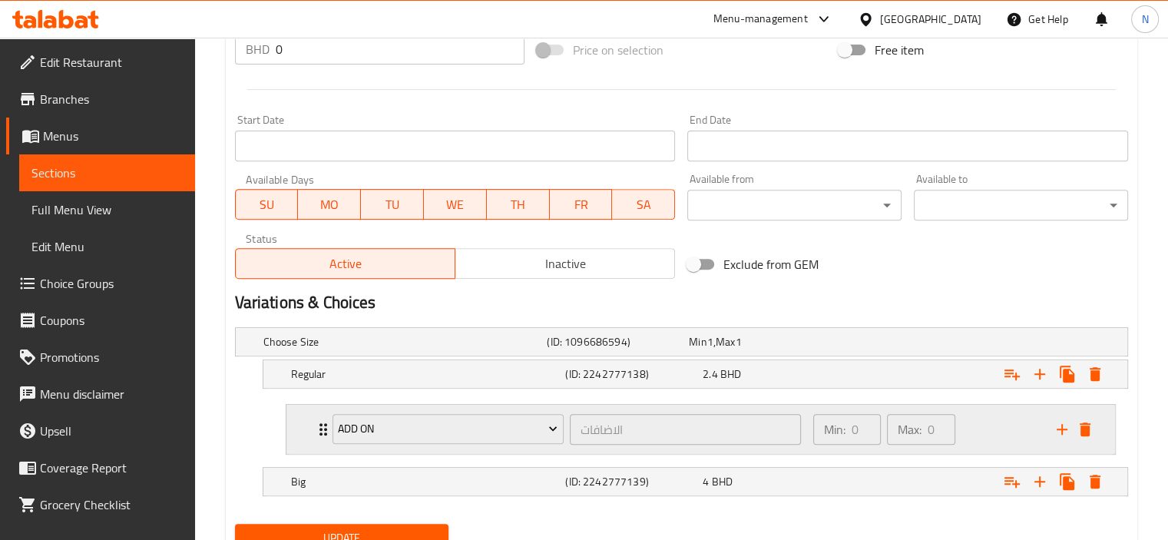
click at [319, 426] on icon "Expand" at bounding box center [323, 429] width 18 height 18
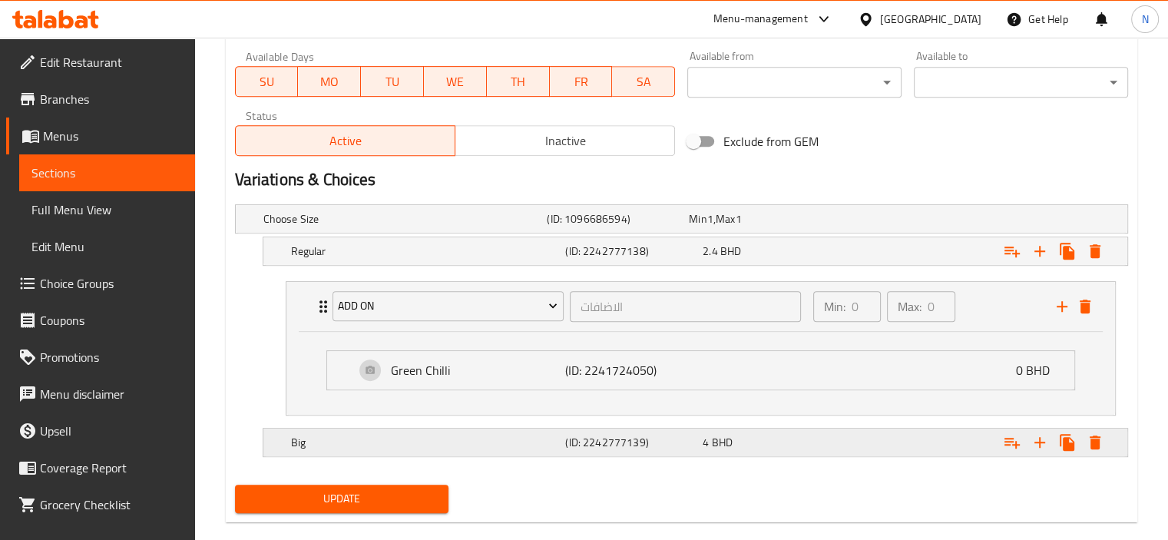
click at [309, 227] on h5 "Big" at bounding box center [402, 218] width 278 height 15
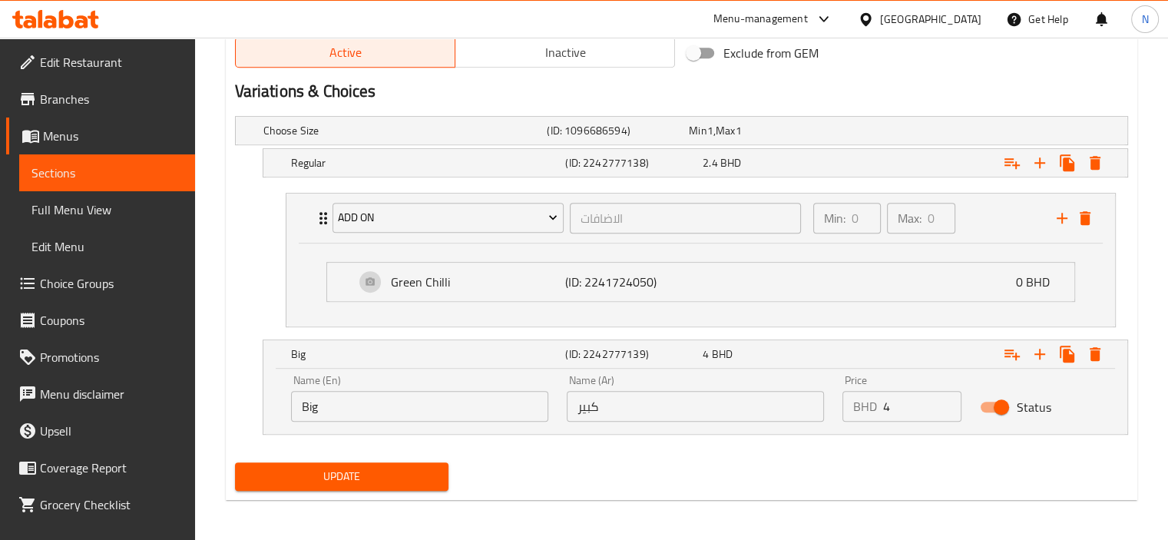
scroll to position [790, 0]
click at [1014, 352] on icon "Expand" at bounding box center [1012, 353] width 18 height 18
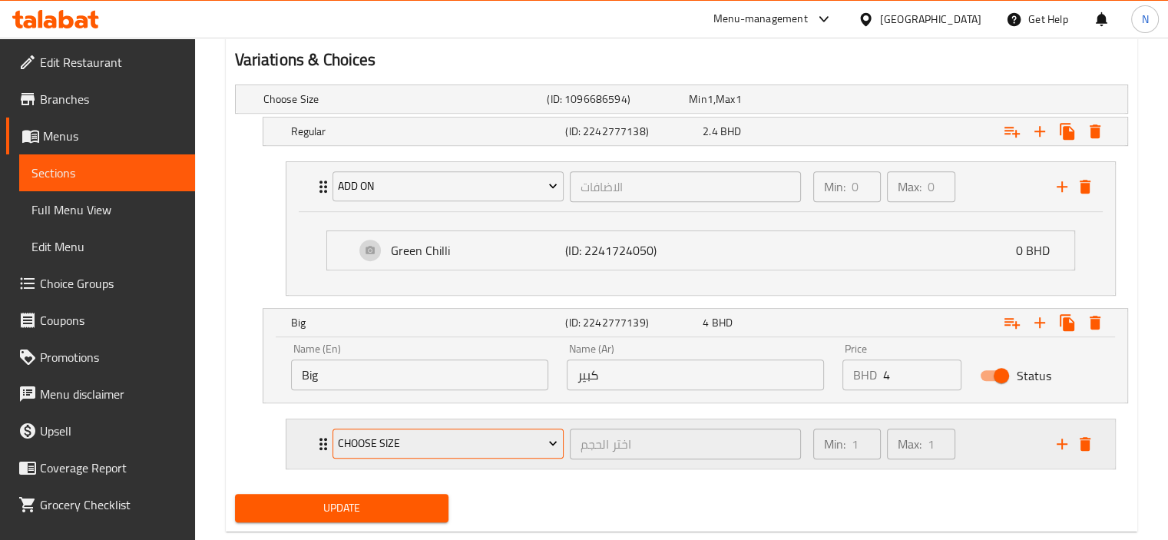
scroll to position [852, 0]
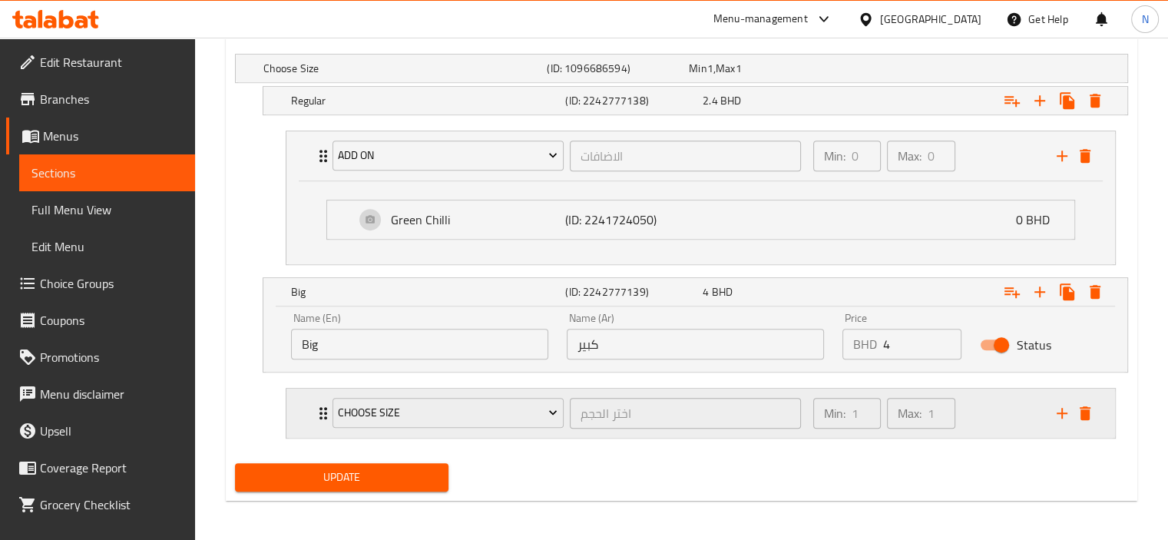
click at [323, 423] on div "Choose Size اختر الحجم ​" at bounding box center [566, 413] width 487 height 49
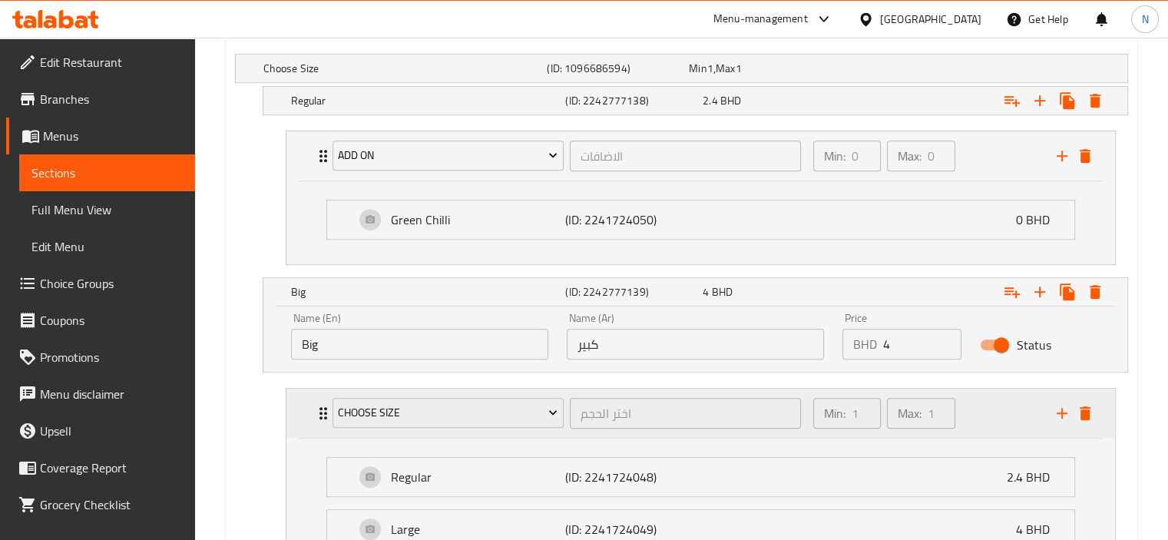
click at [325, 407] on div "Choose Size اختر الحجم ​" at bounding box center [566, 413] width 487 height 49
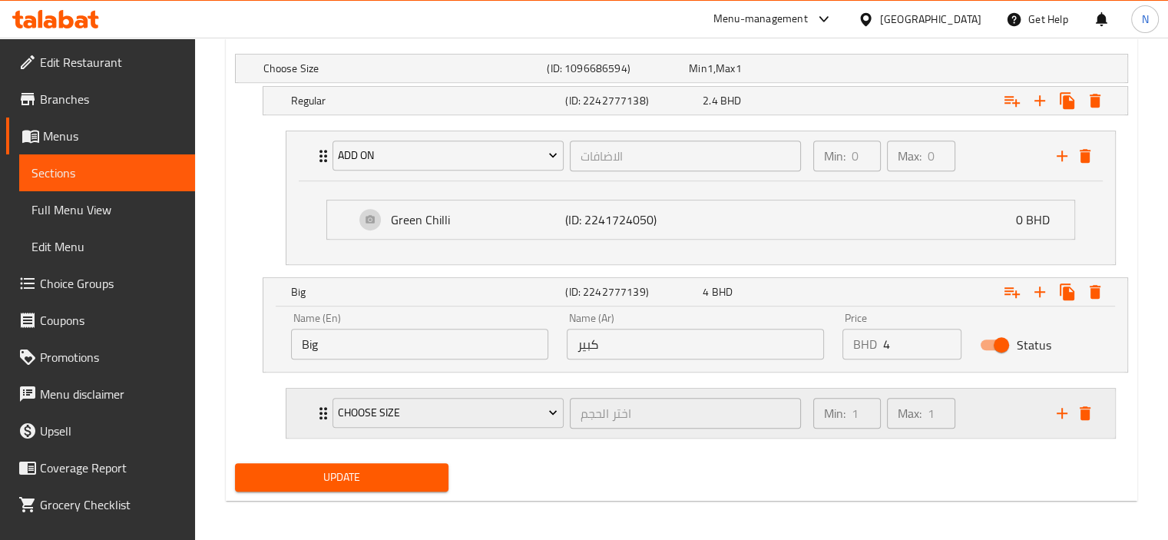
click at [322, 414] on icon "Expand" at bounding box center [323, 413] width 18 height 18
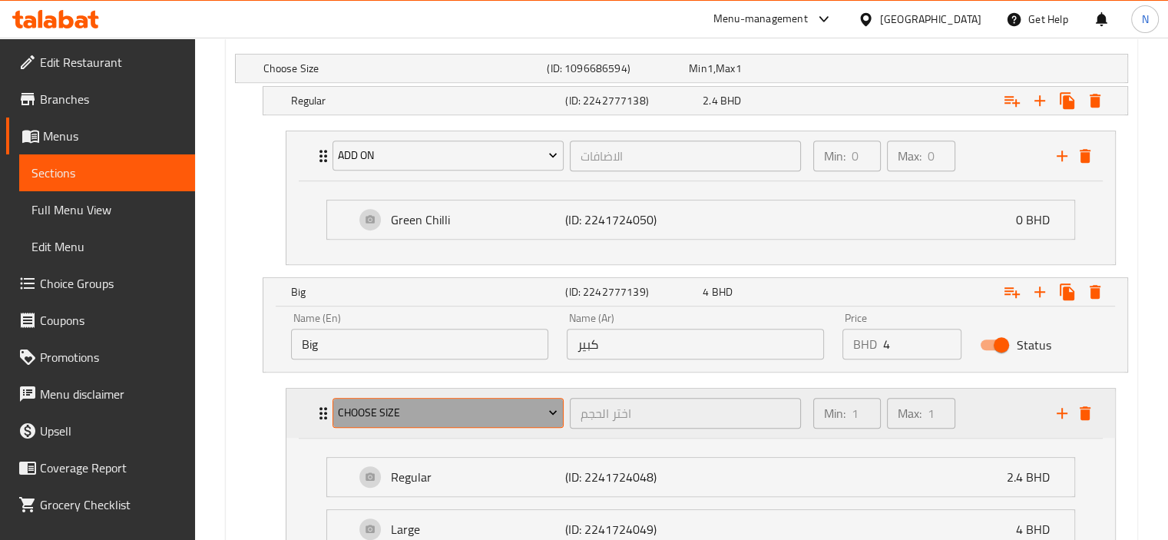
click at [355, 414] on span "Choose Size" at bounding box center [448, 412] width 220 height 19
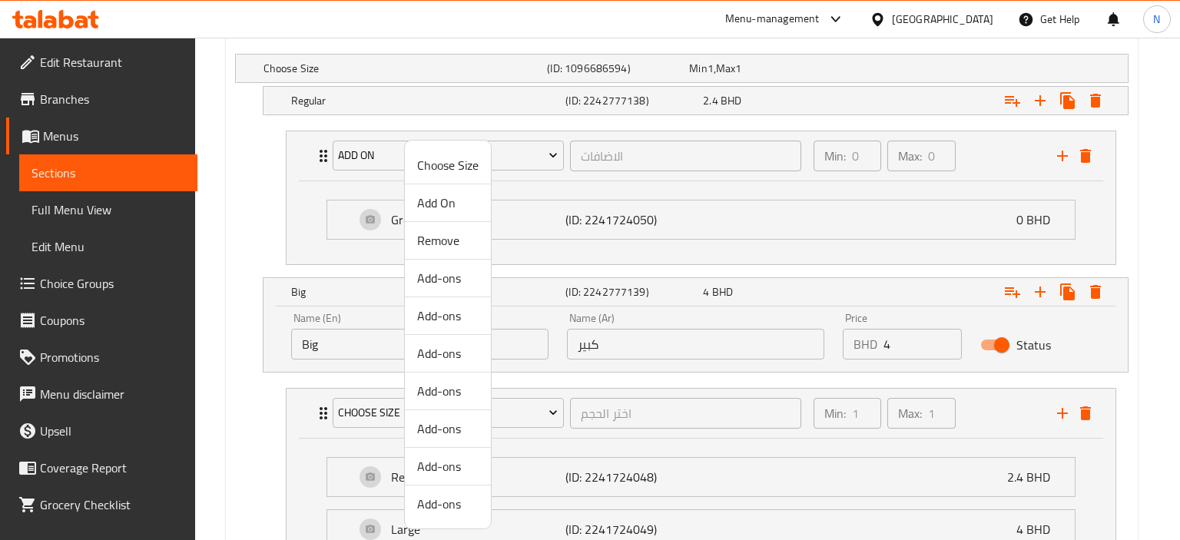
click at [436, 276] on span "Add-ons" at bounding box center [447, 278] width 61 height 18
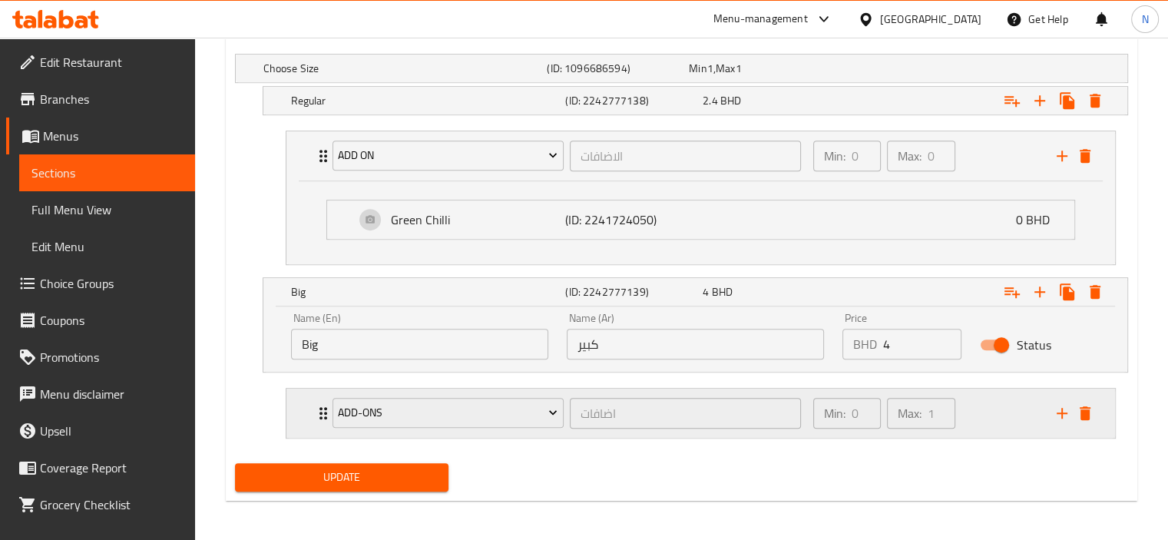
click at [318, 415] on icon "Expand" at bounding box center [323, 413] width 18 height 18
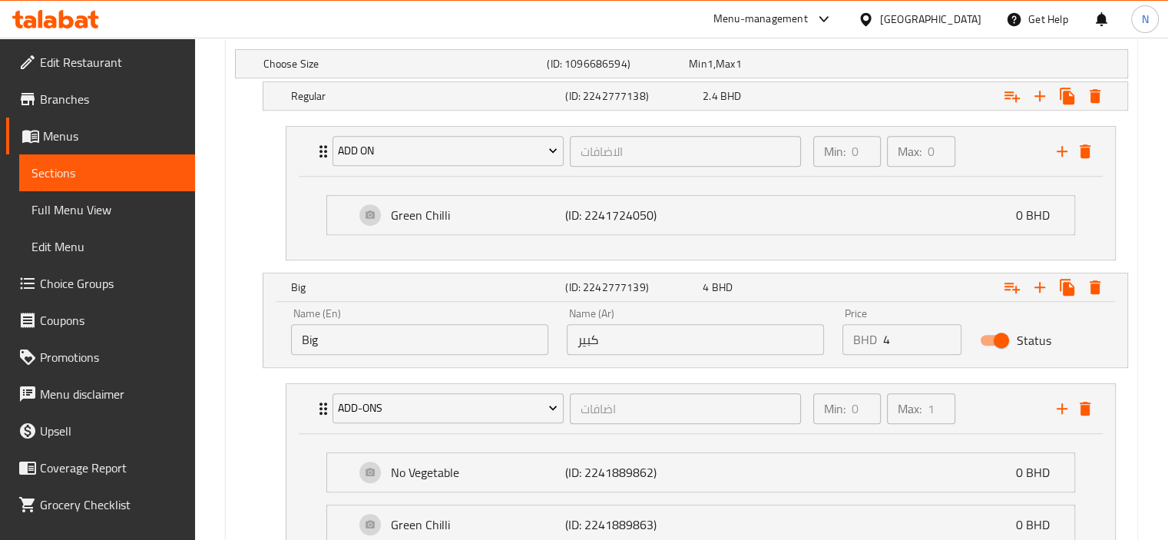
drag, startPoint x: 331, startPoint y: 416, endPoint x: 356, endPoint y: 409, distance: 26.3
click at [356, 409] on div "Add-ons اضافات ​ Min: 0 ​ Max: 1 ​ No Vegetable (ID: 2241889862) 0 BHD Name (En…" at bounding box center [700, 476] width 855 height 199
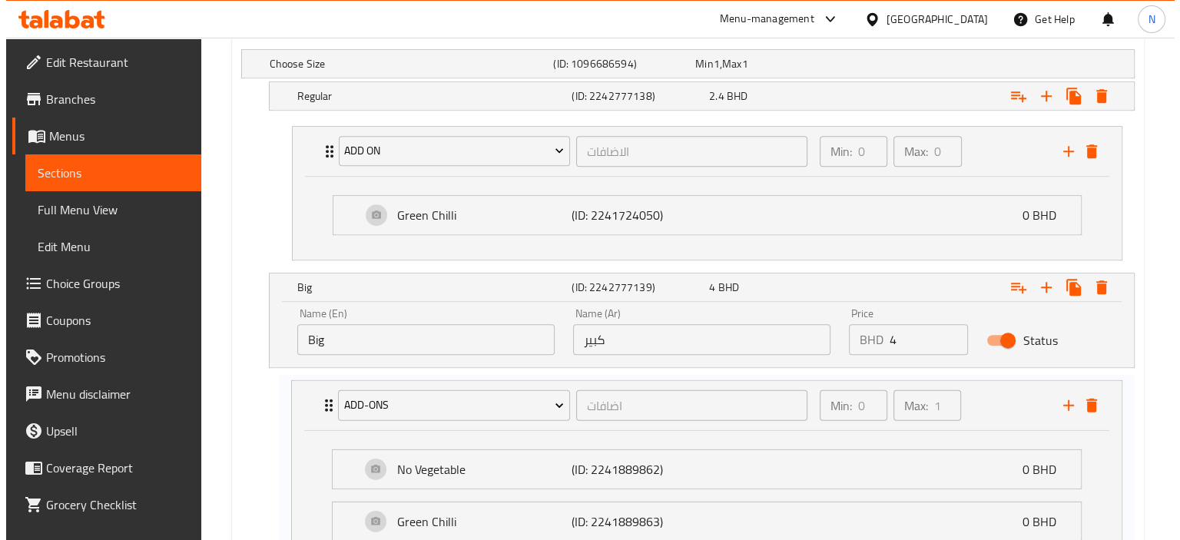
scroll to position [857, 0]
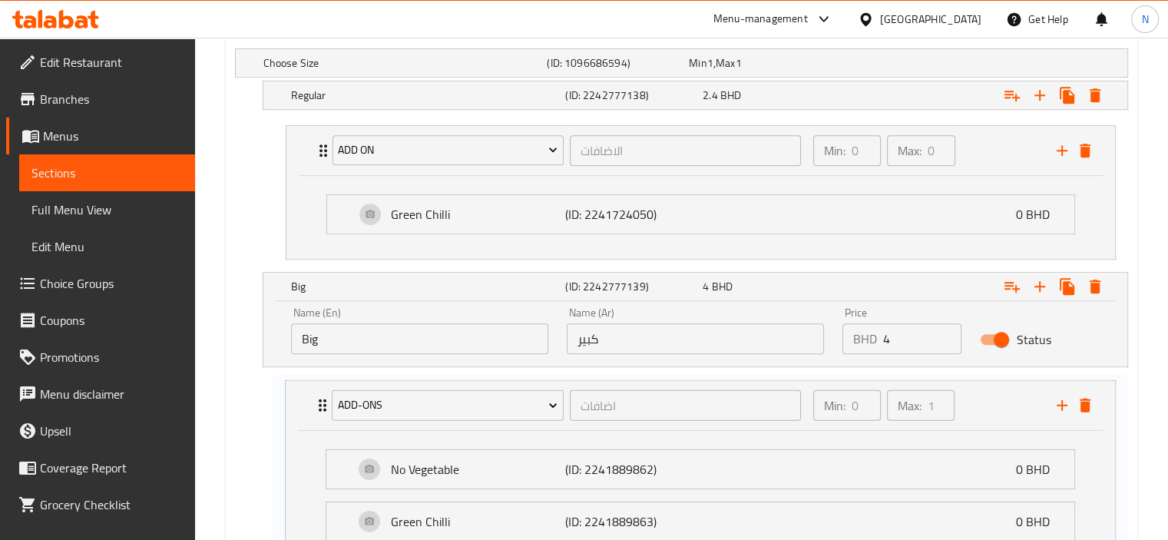
click at [356, 409] on div "Add-ons اضافات ​ Min: 0 ​ Max: 1 ​ No Vegetable (ID: 2241889862) 0 BHD Name (En…" at bounding box center [700, 475] width 855 height 198
click at [356, 409] on span "Add-ons" at bounding box center [448, 407] width 220 height 19
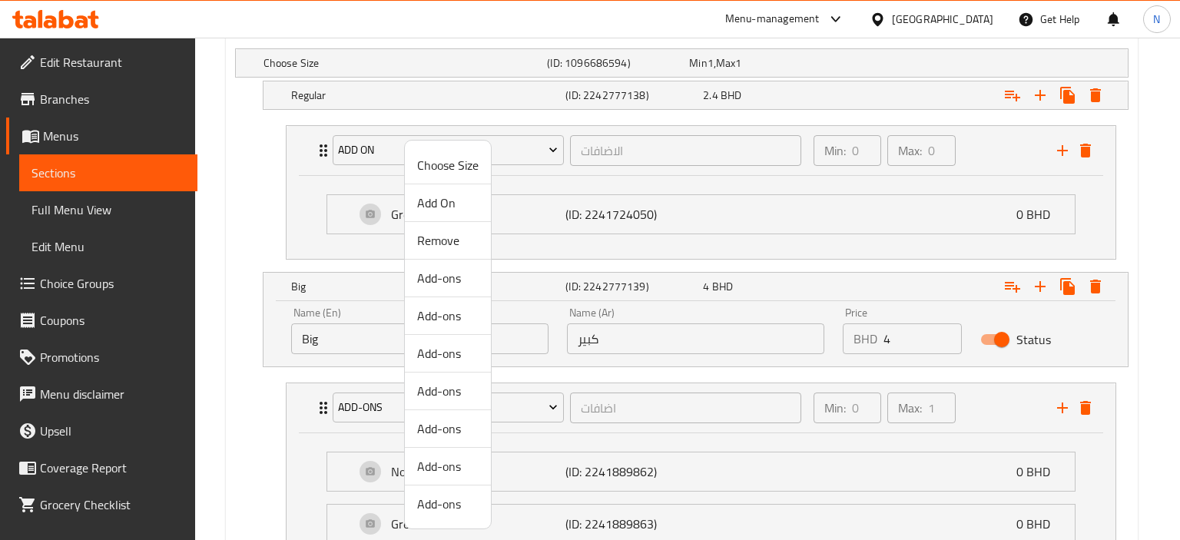
click at [452, 199] on span "Add On" at bounding box center [447, 203] width 61 height 18
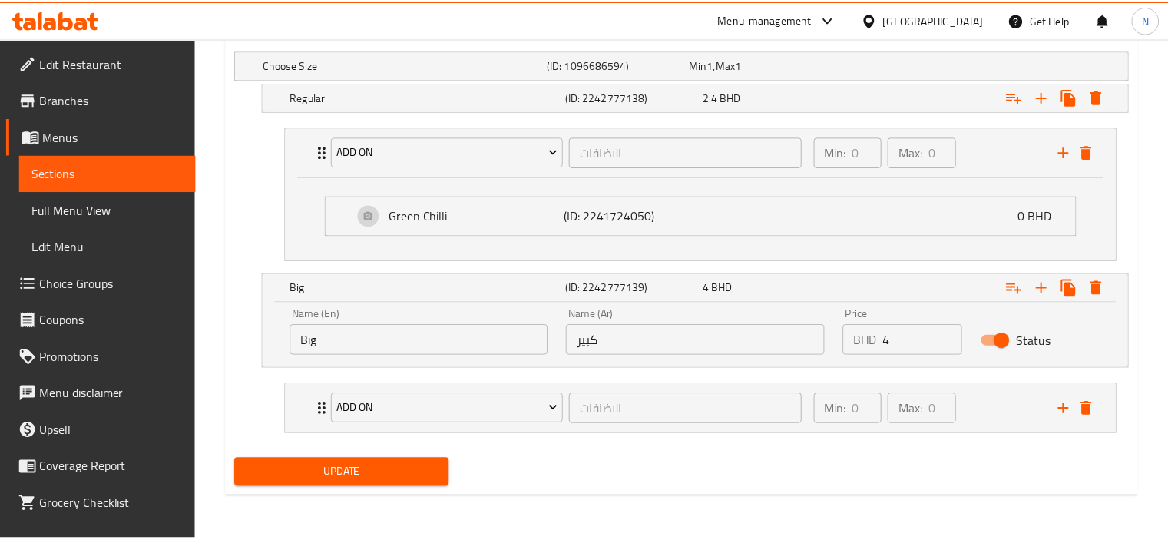
scroll to position [853, 0]
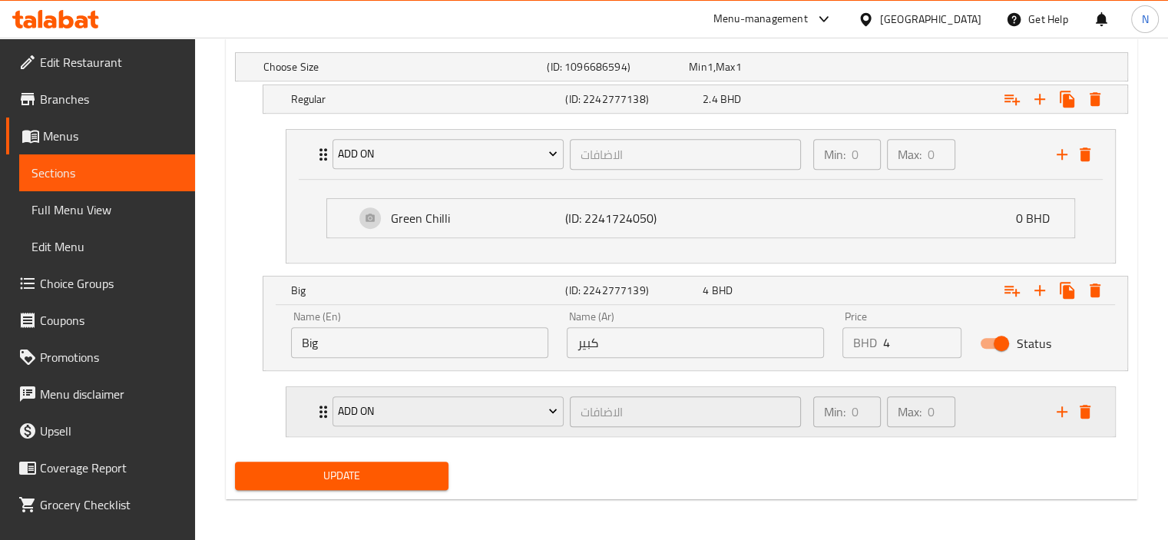
click at [323, 407] on div "Add On الاضافات ​" at bounding box center [566, 411] width 487 height 49
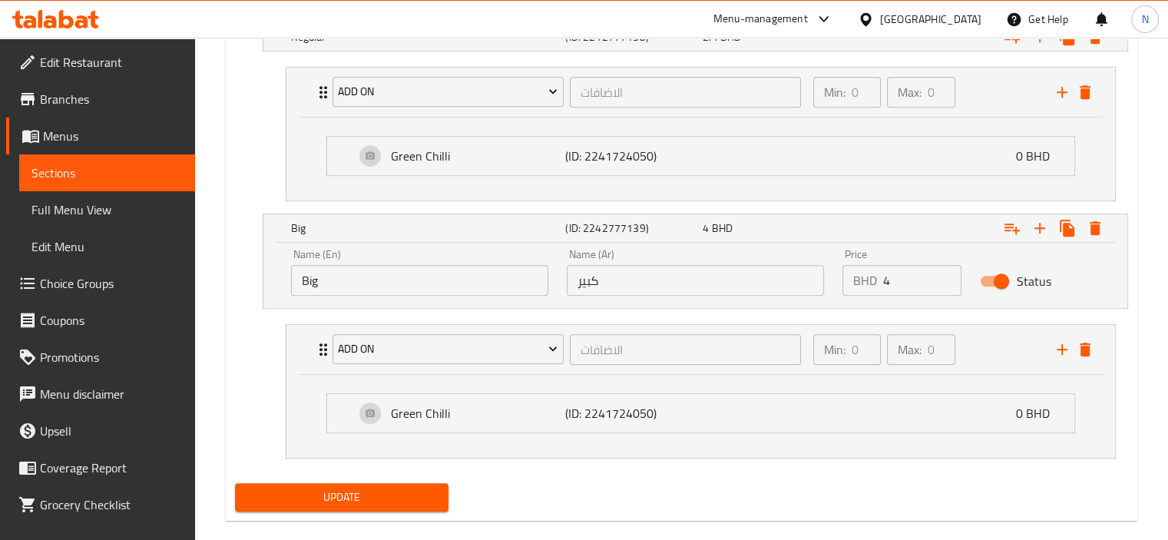
scroll to position [918, 0]
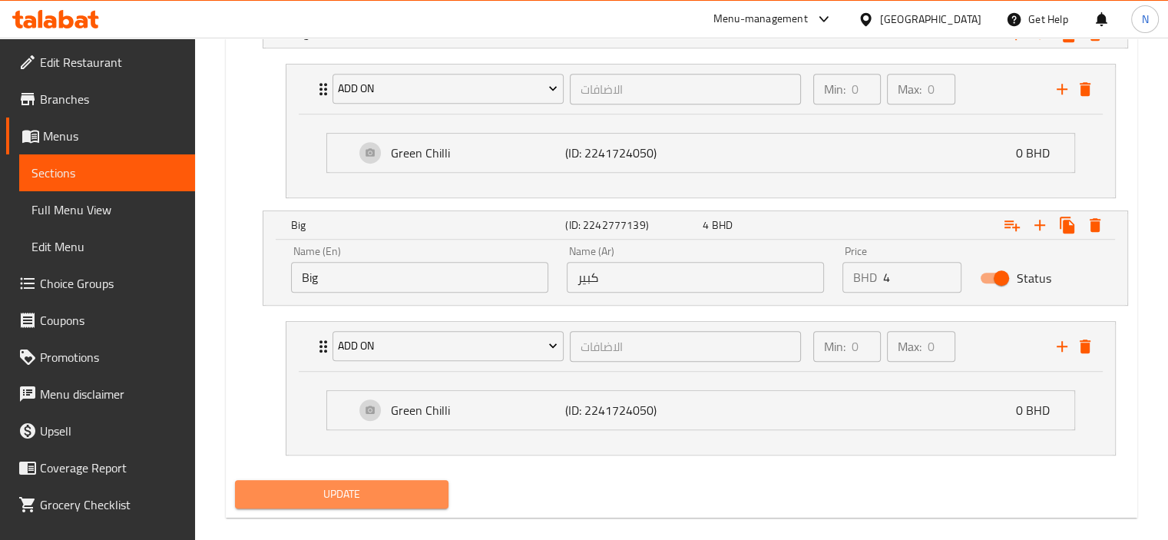
click at [308, 486] on span "Update" at bounding box center [342, 494] width 190 height 19
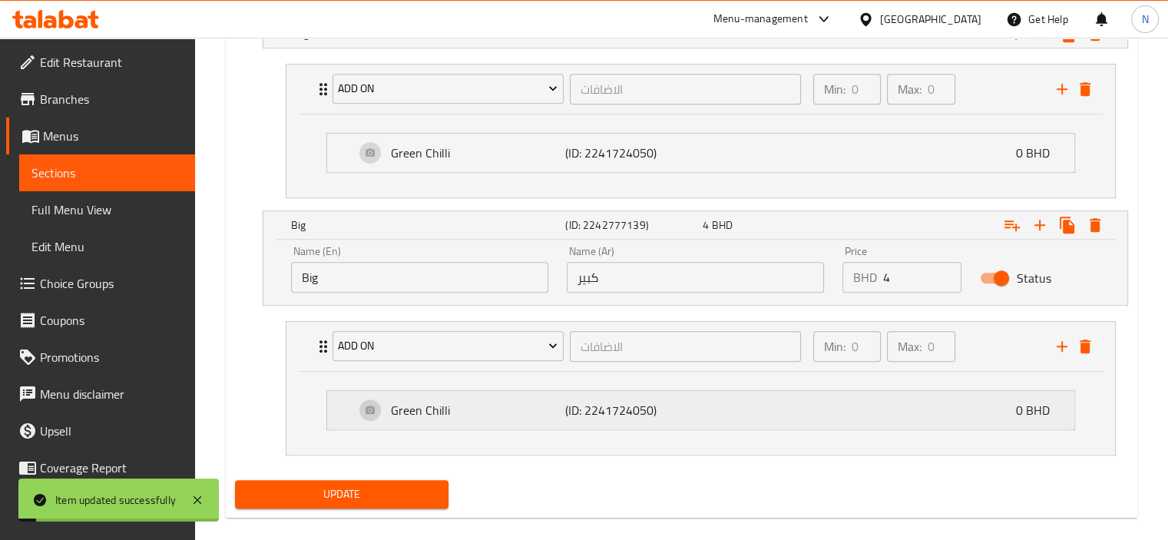
click at [409, 407] on p "Green Chilli" at bounding box center [478, 410] width 174 height 18
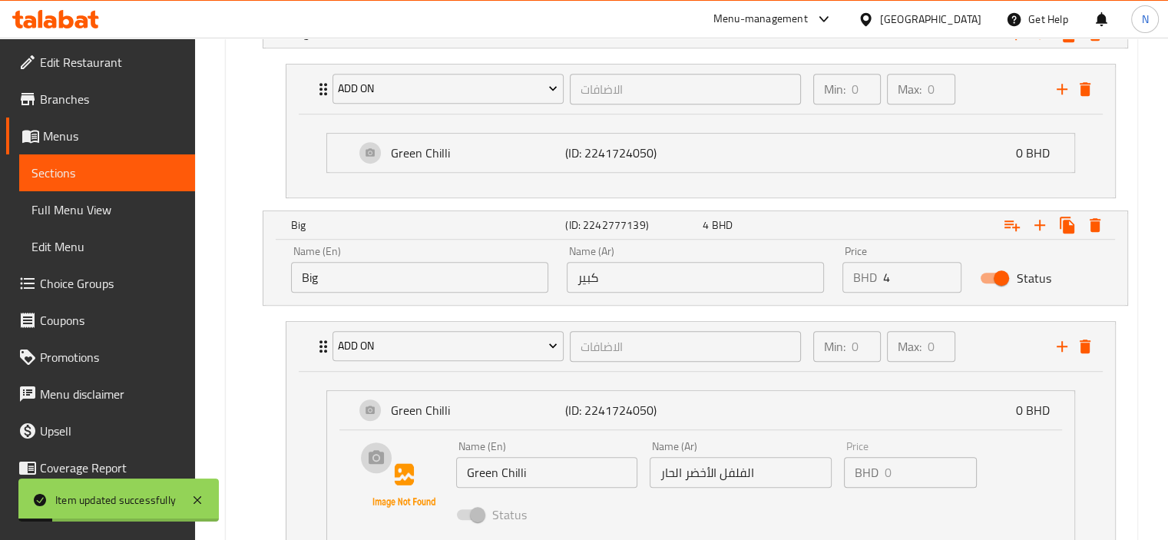
scroll to position [949, 0]
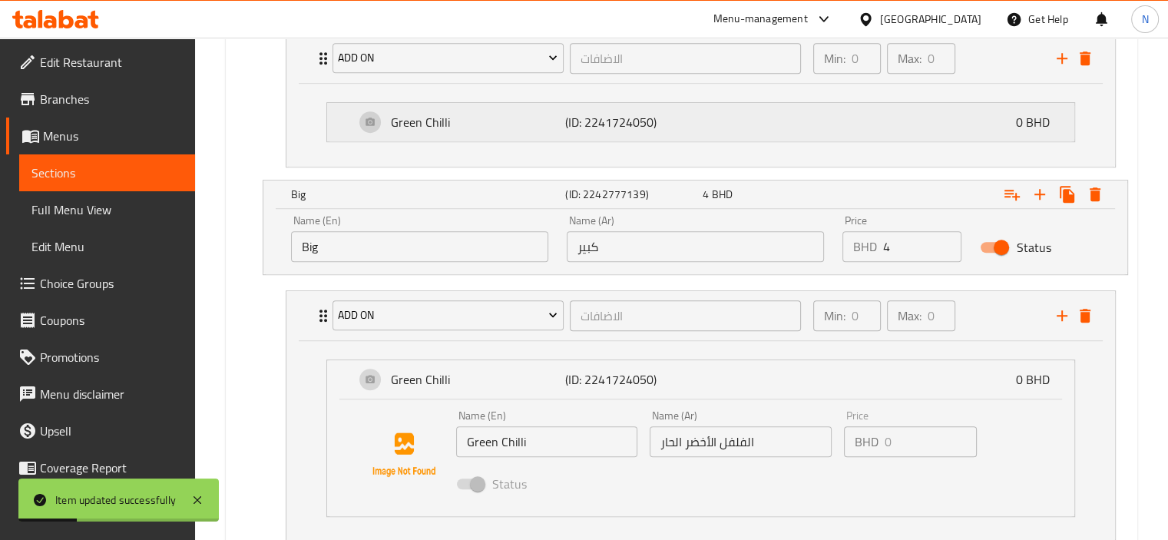
click at [412, 128] on p "Green Chilli" at bounding box center [478, 122] width 174 height 18
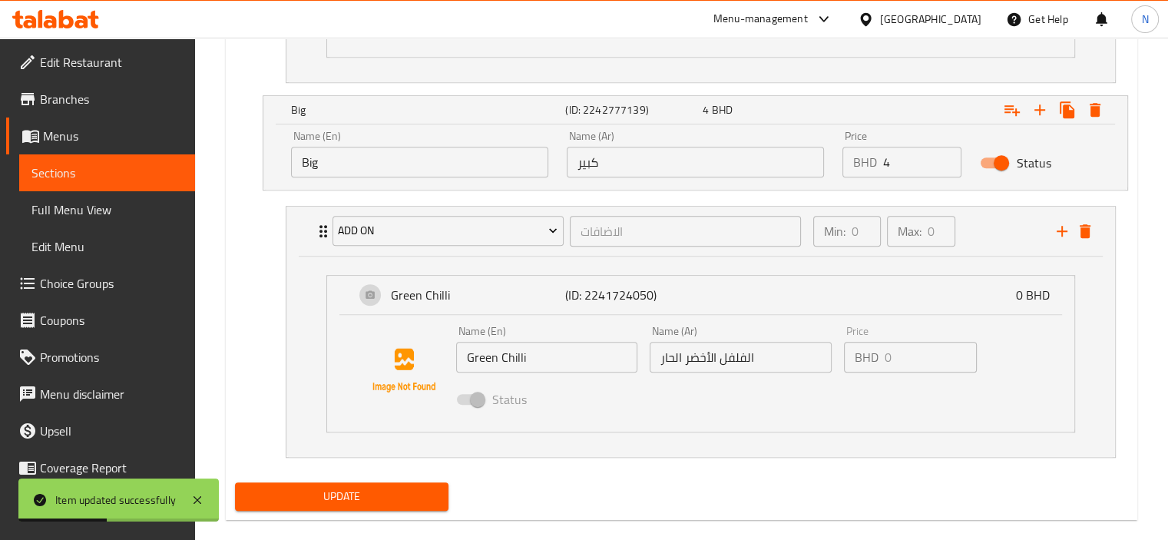
scroll to position [1172, 0]
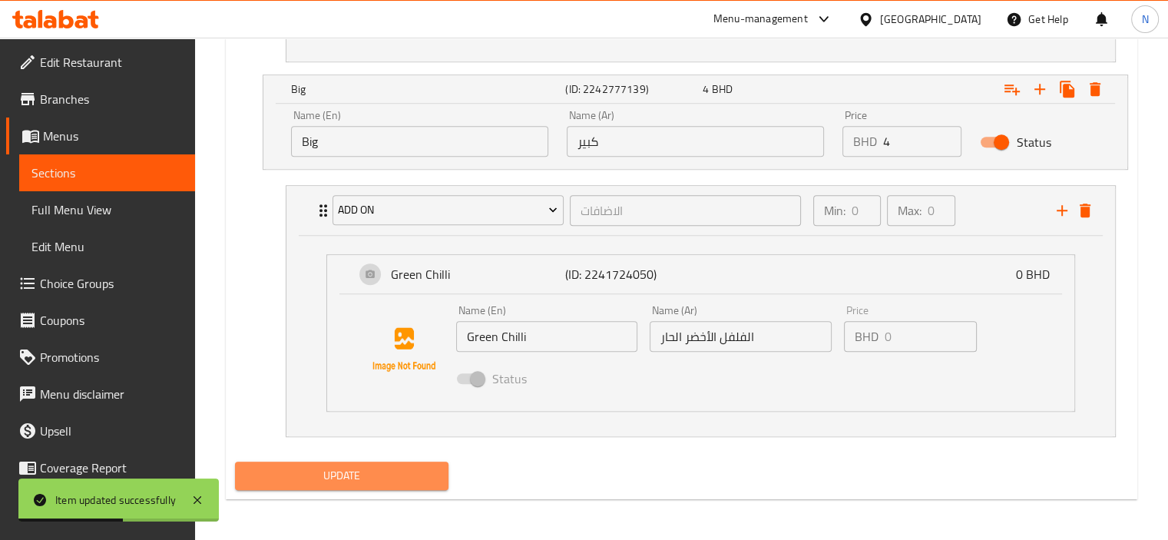
click at [359, 466] on span "Update" at bounding box center [342, 475] width 190 height 19
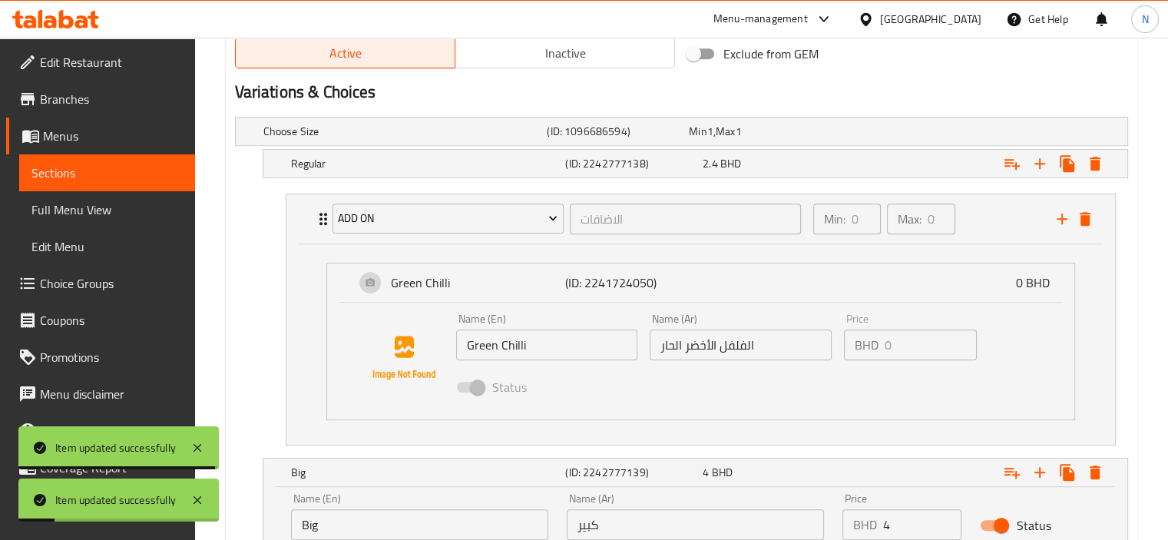
scroll to position [711, 0]
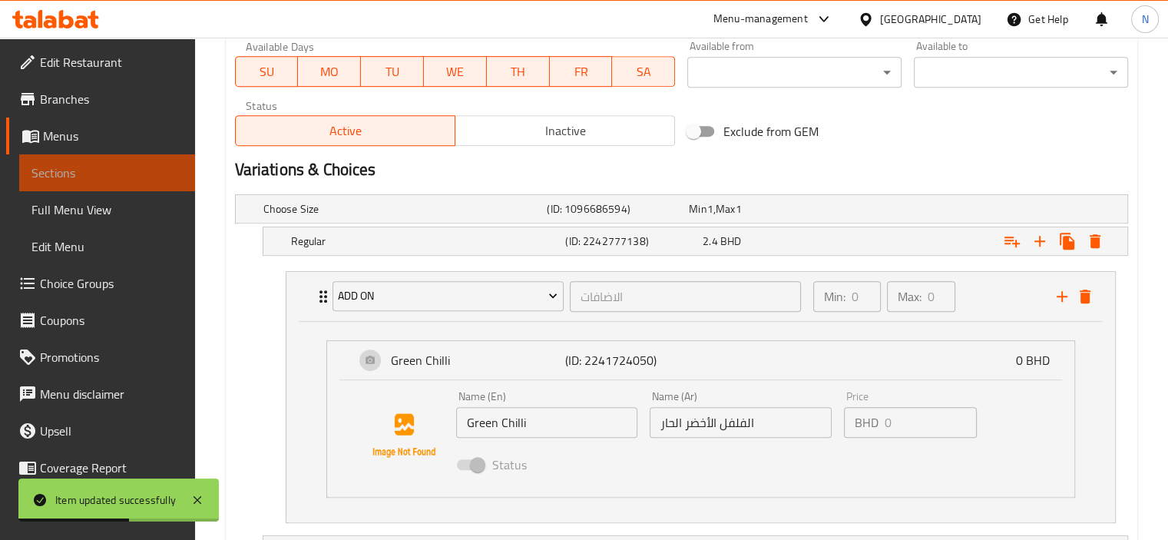
click at [124, 177] on span "Sections" at bounding box center [106, 173] width 151 height 18
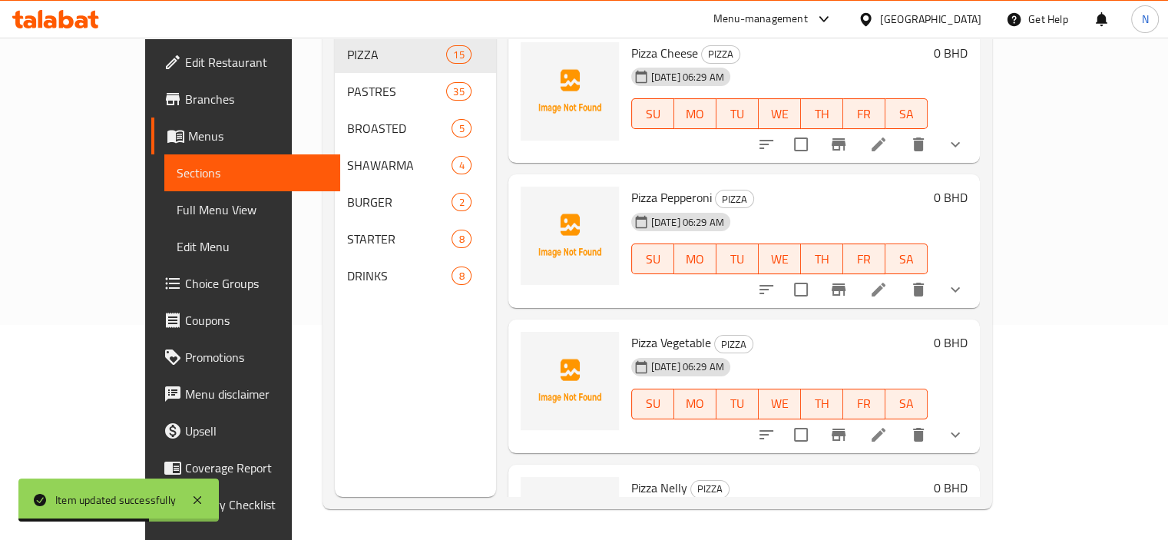
click at [335, 299] on div "Menu sections PIZZA 15 PASTRES 35 BROASTED 5 SHAWARMA 4 BURGER 2 STARTER 8 DRIN…" at bounding box center [415, 227] width 161 height 540
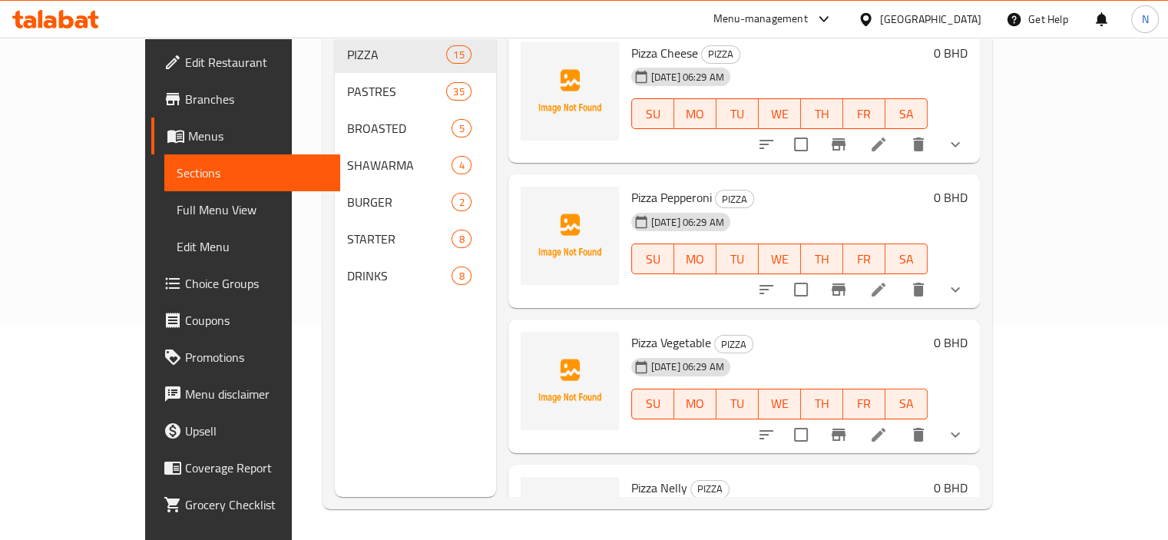
click at [888, 425] on icon at bounding box center [878, 434] width 18 height 18
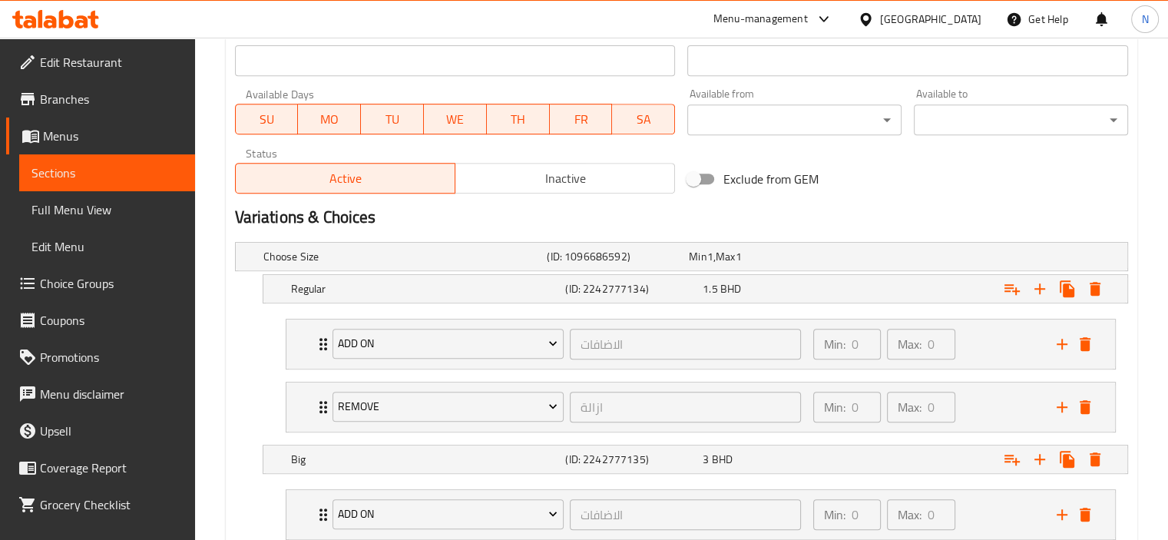
scroll to position [829, 0]
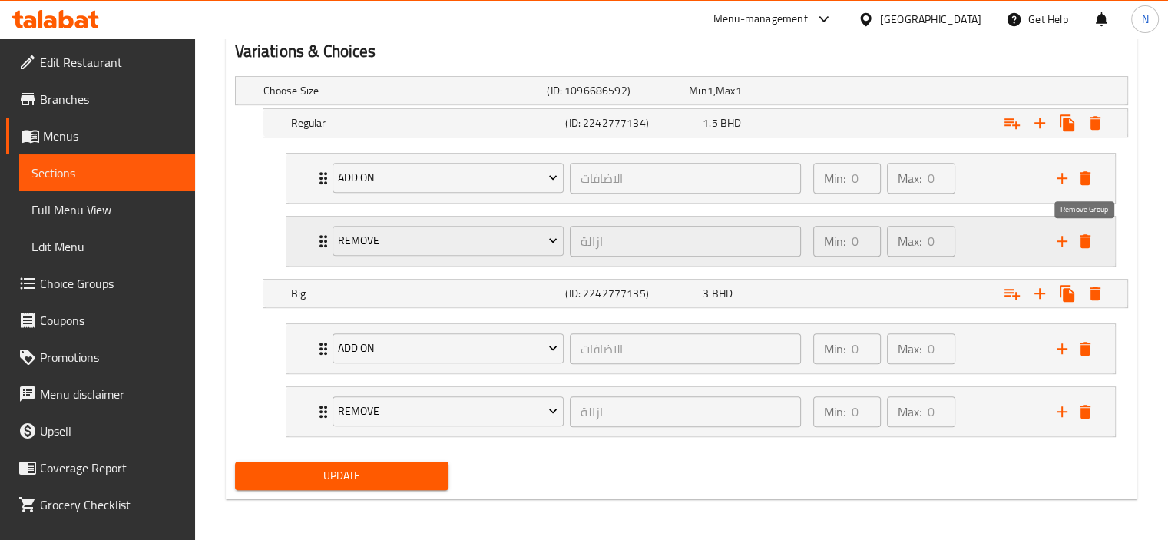
click at [1085, 236] on icon "delete" at bounding box center [1085, 241] width 18 height 18
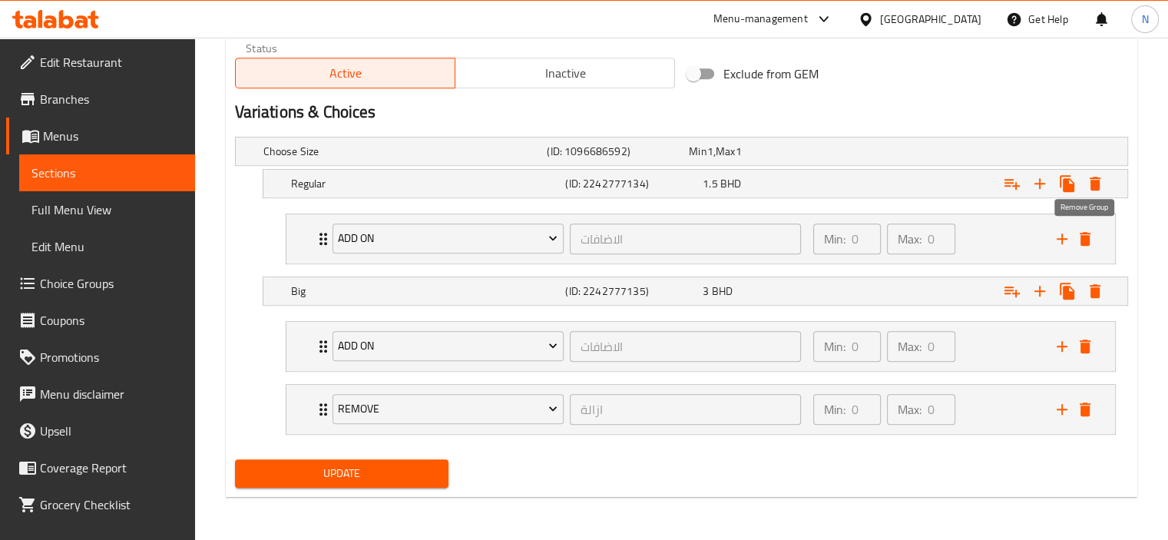
scroll to position [766, 0]
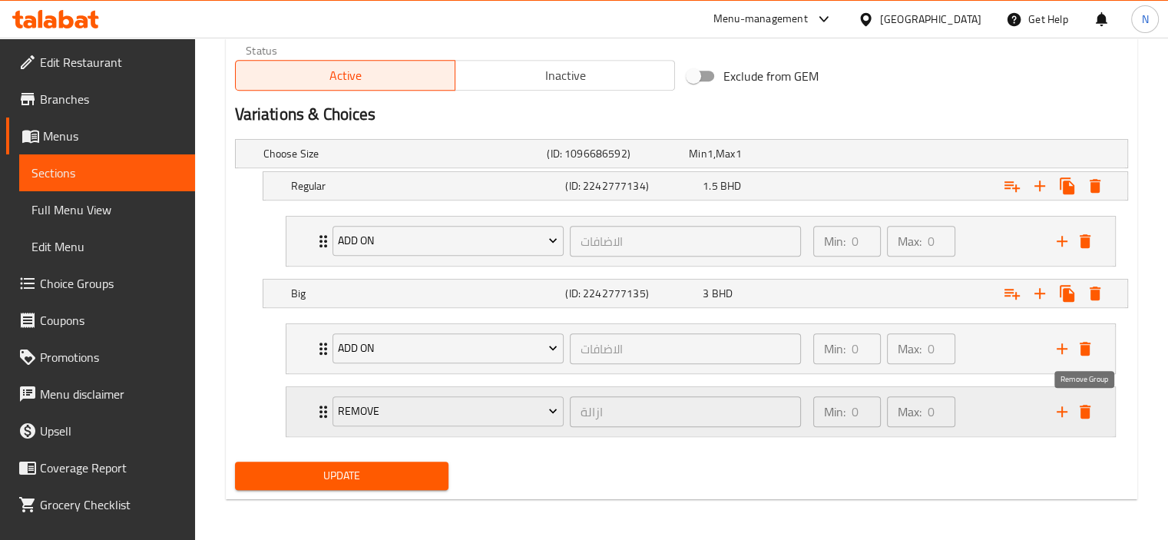
click at [1084, 408] on icon "delete" at bounding box center [1085, 412] width 11 height 14
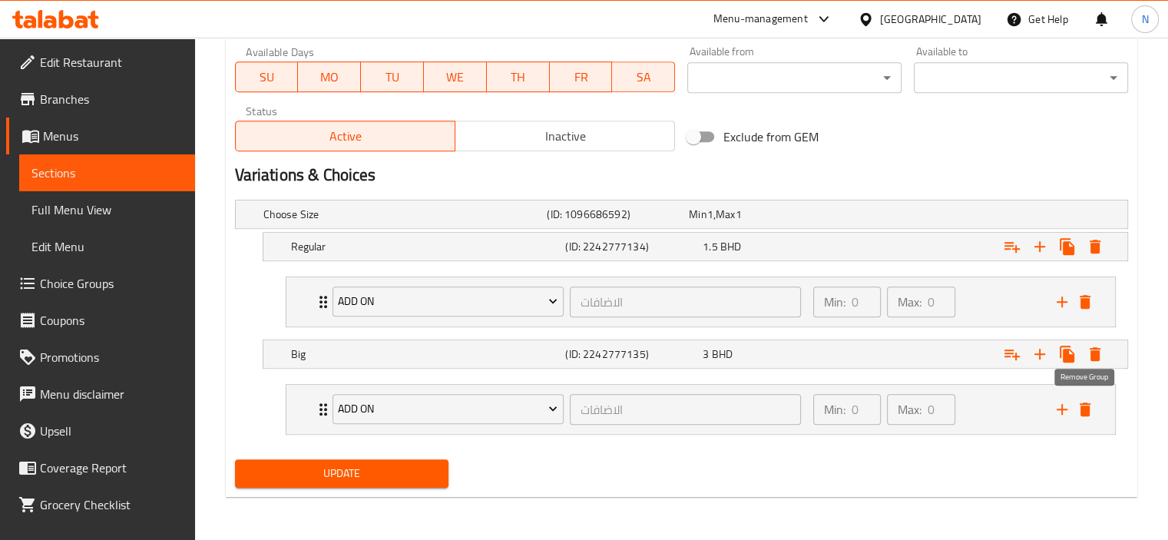
scroll to position [703, 0]
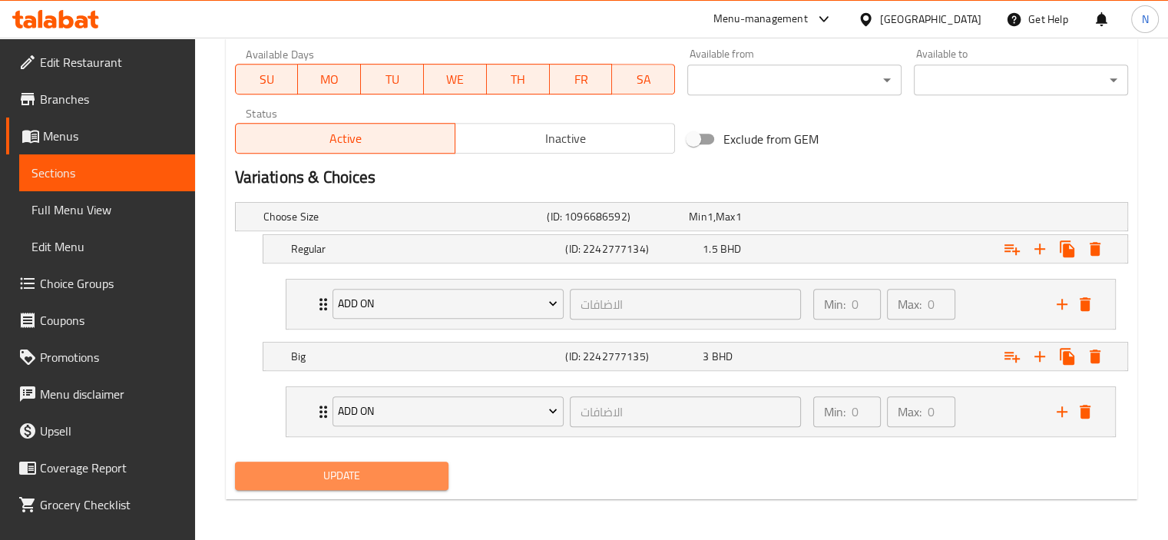
click at [382, 481] on span "Update" at bounding box center [342, 475] width 190 height 19
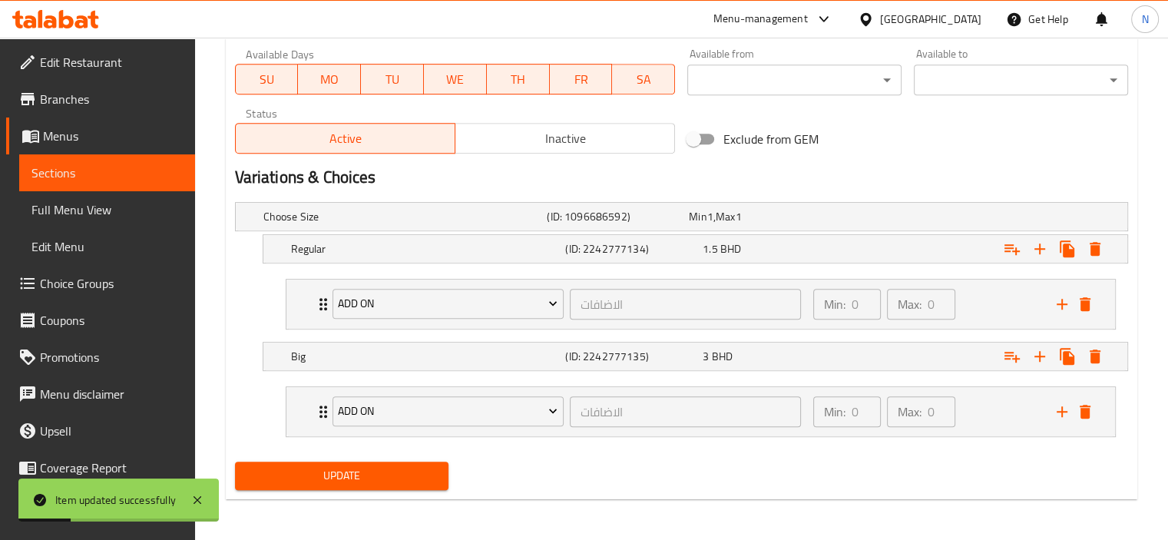
click at [363, 469] on span "Update" at bounding box center [342, 475] width 190 height 19
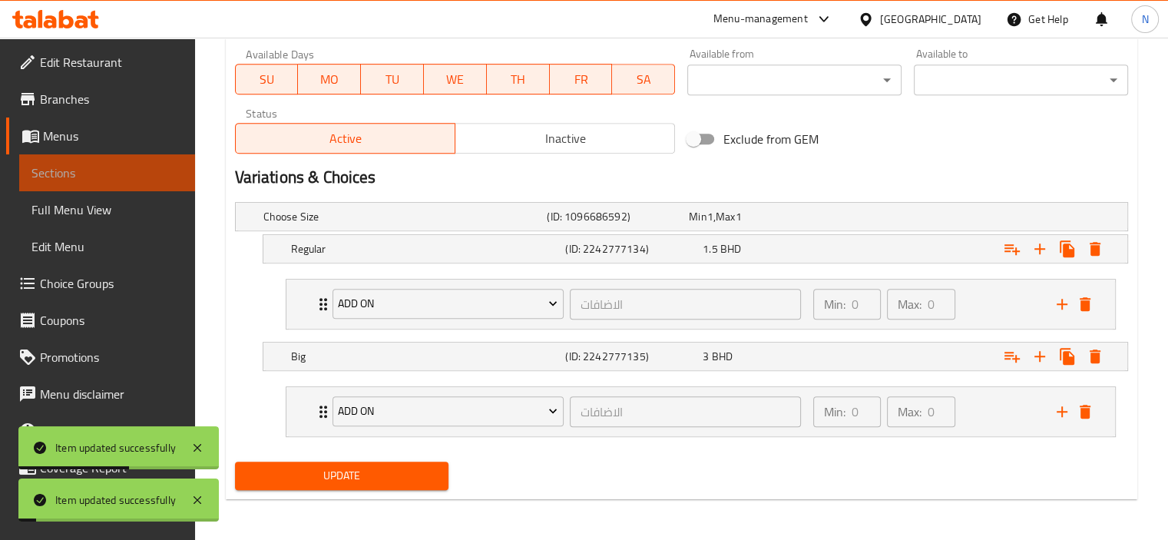
click at [118, 169] on span "Sections" at bounding box center [106, 173] width 151 height 18
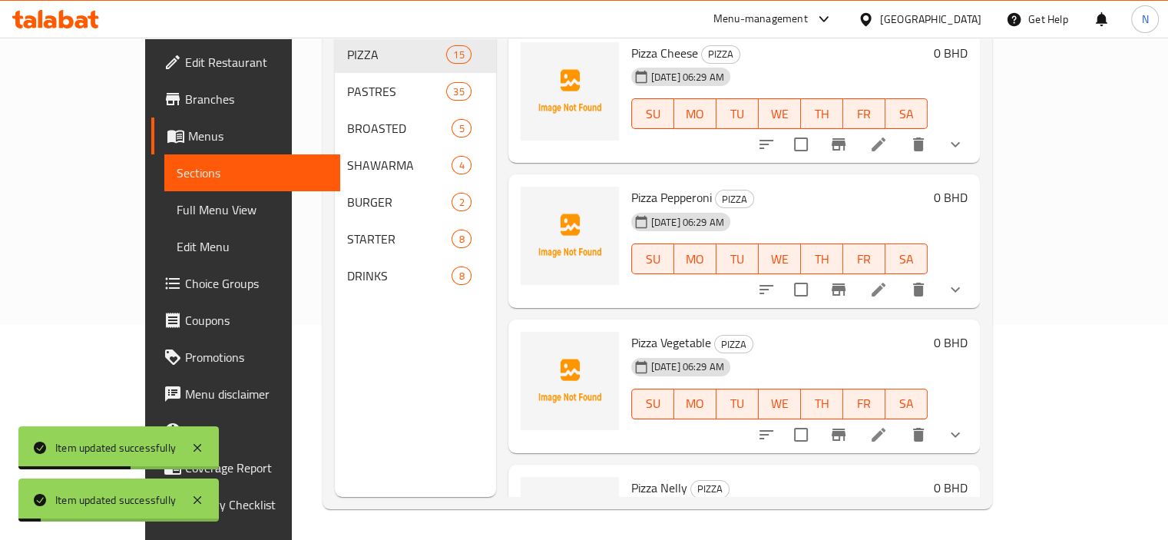
scroll to position [215, 0]
click at [885, 137] on icon at bounding box center [879, 144] width 14 height 14
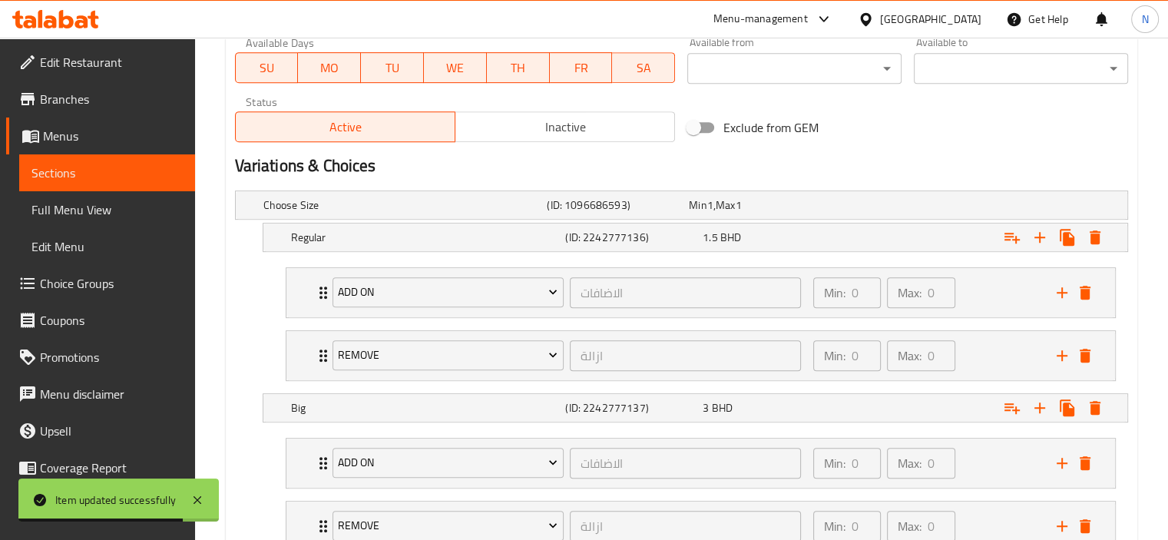
scroll to position [734, 0]
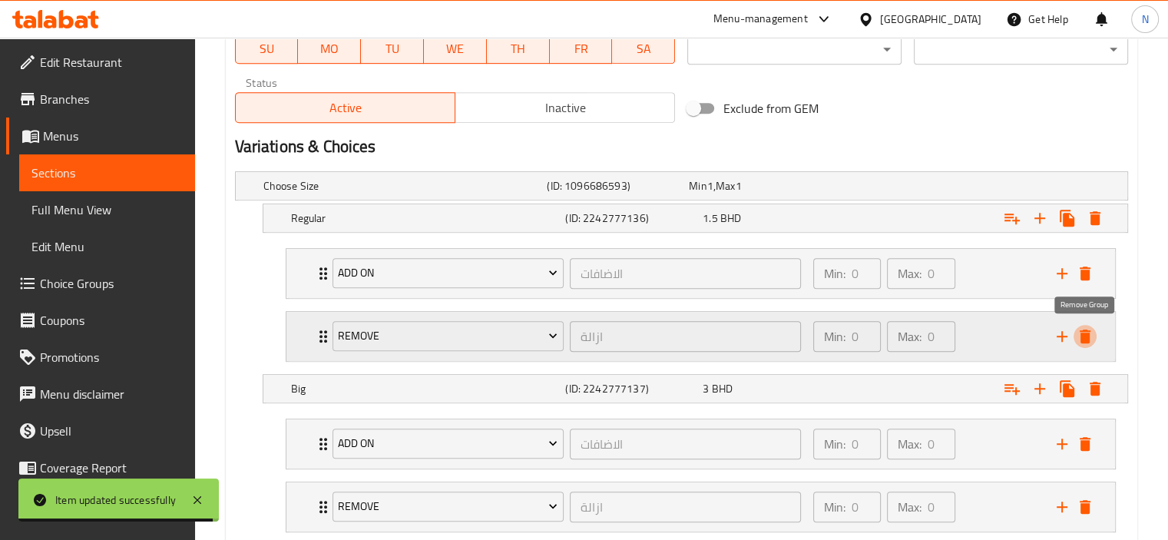
click at [1086, 341] on icon "delete" at bounding box center [1085, 336] width 11 height 14
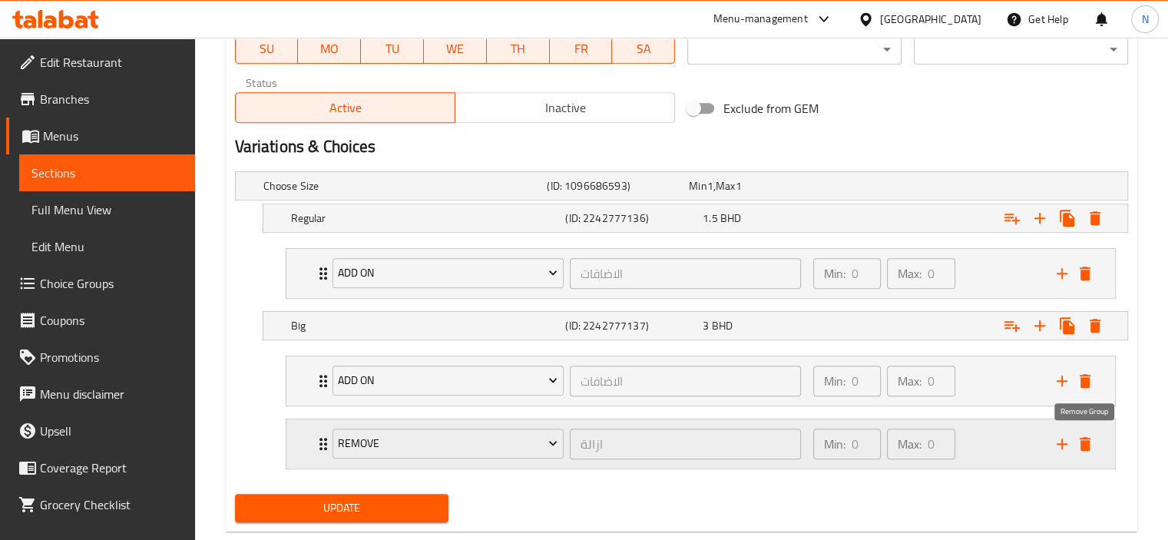
click at [1084, 445] on icon "delete" at bounding box center [1085, 444] width 11 height 14
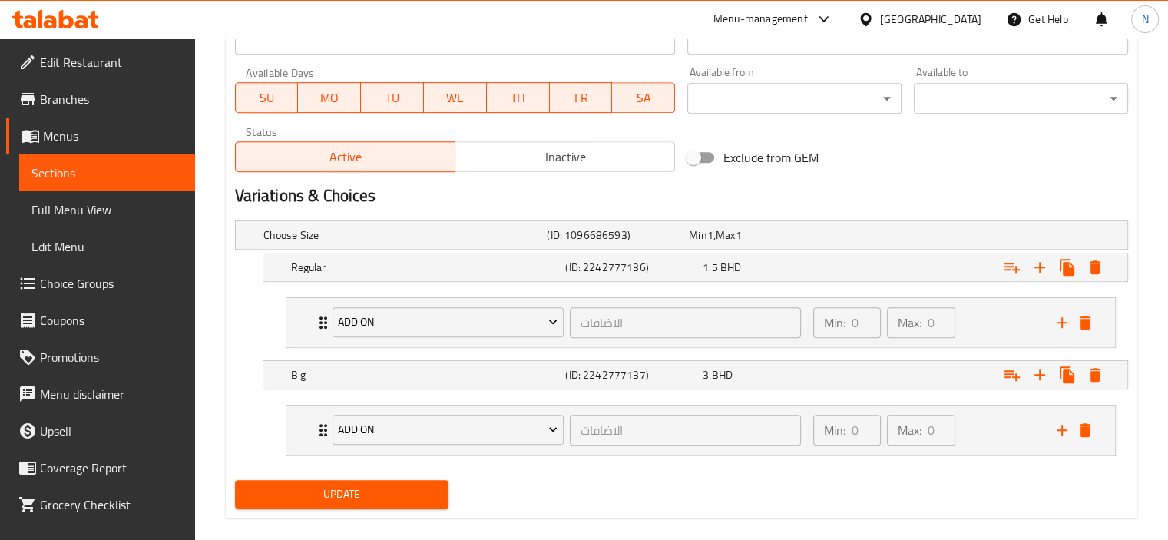
scroll to position [703, 0]
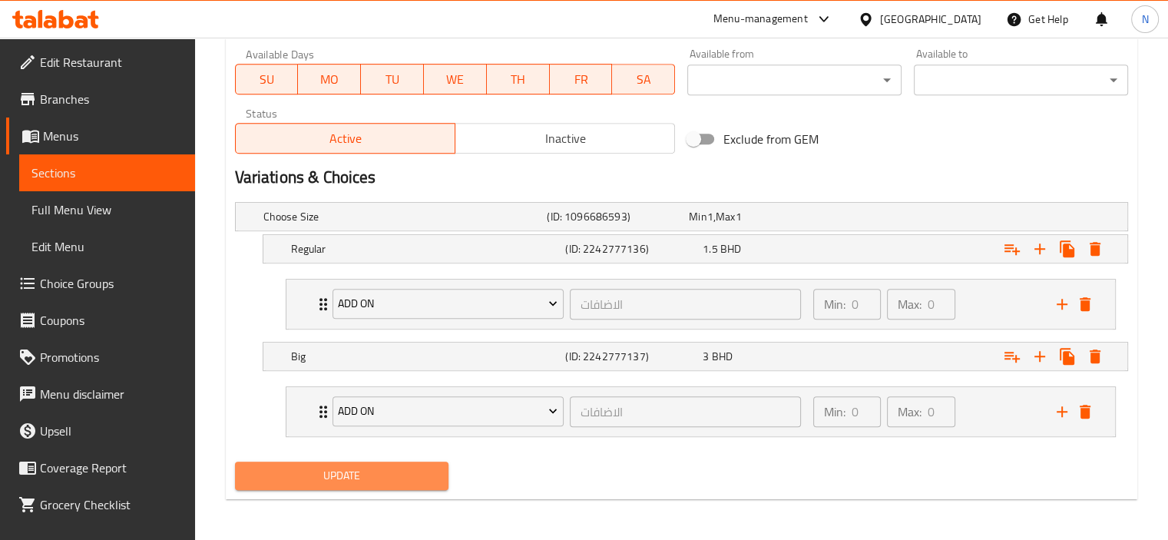
click at [301, 469] on span "Update" at bounding box center [342, 475] width 190 height 19
